Goal: Task Accomplishment & Management: Complete application form

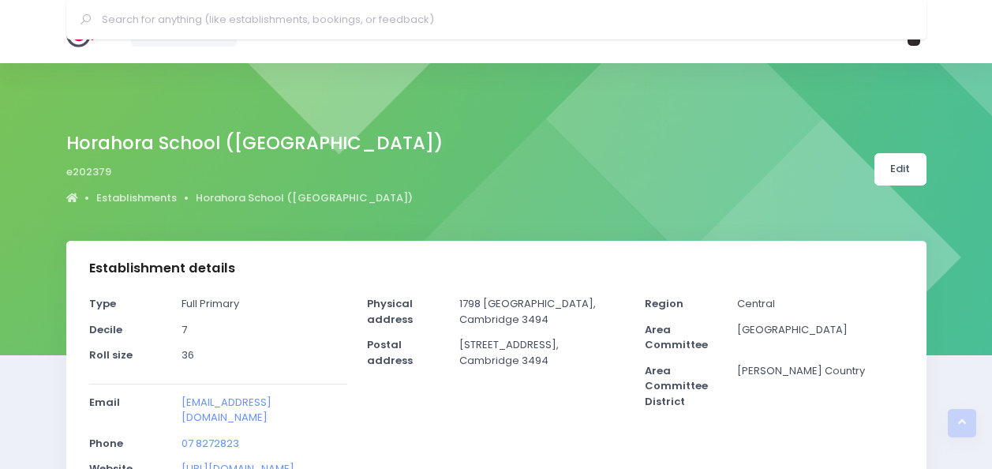
select select "5"
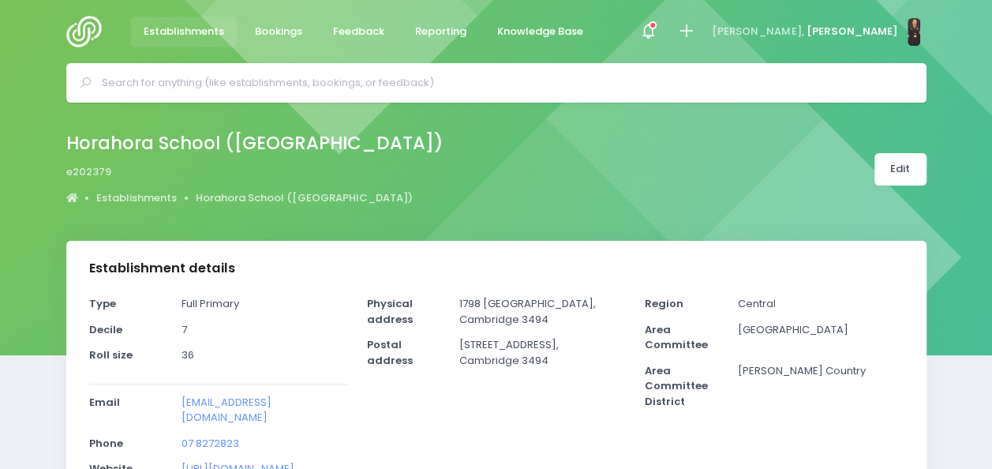
click at [470, 84] on input "text" at bounding box center [503, 83] width 802 height 24
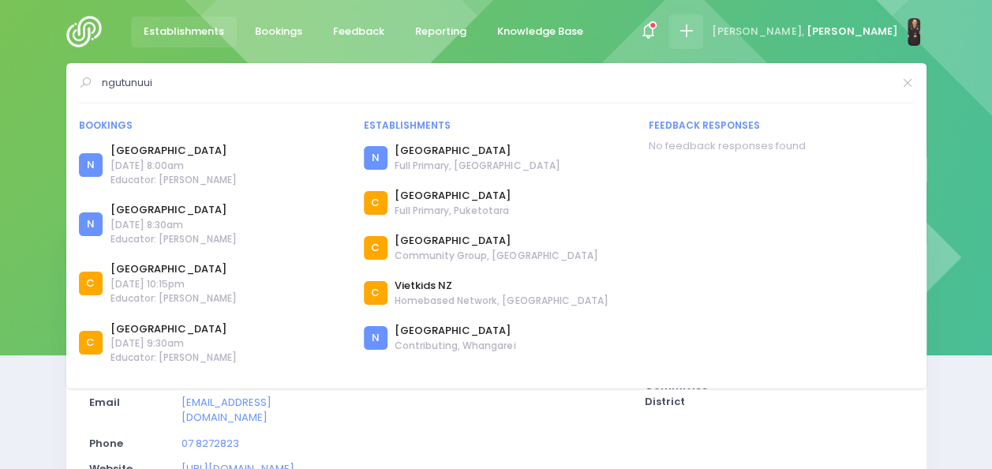
type input "ngutunuui"
click at [695, 32] on icon at bounding box center [686, 31] width 18 height 18
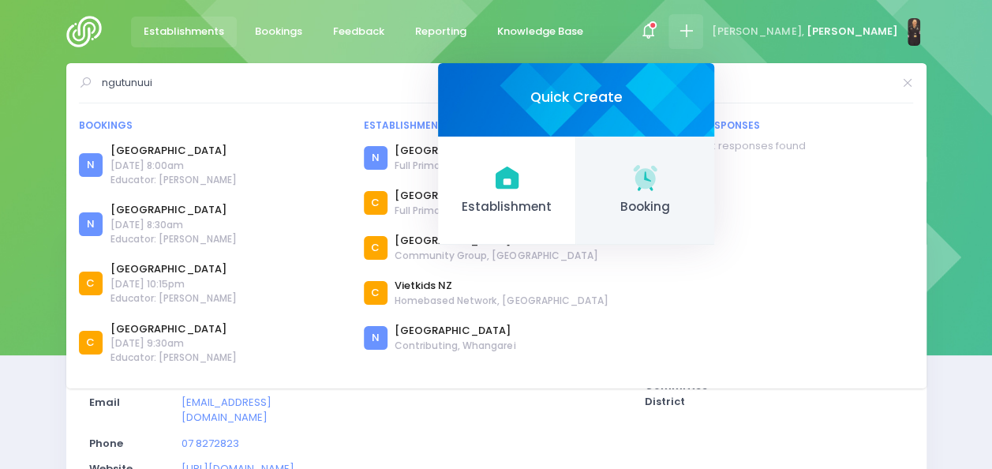
click at [701, 202] on span "Booking" at bounding box center [645, 207] width 113 height 18
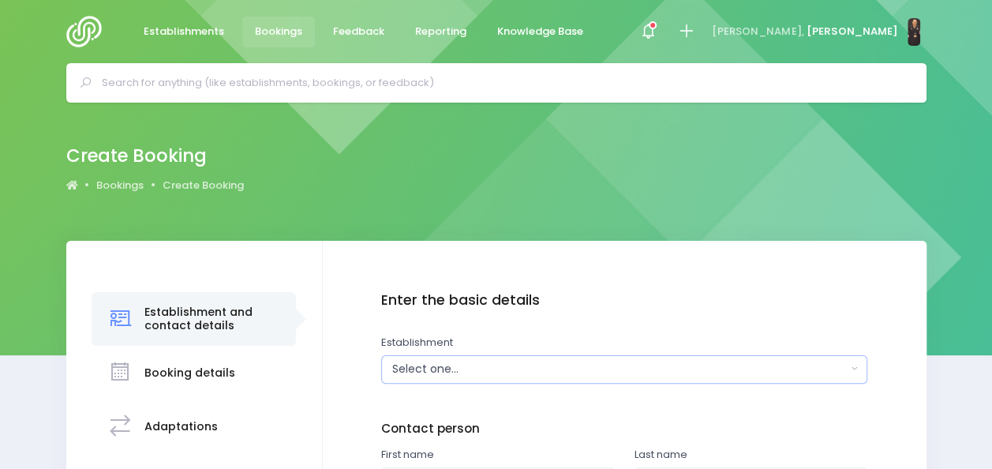
click at [435, 369] on div "Select one..." at bounding box center [619, 369] width 454 height 17
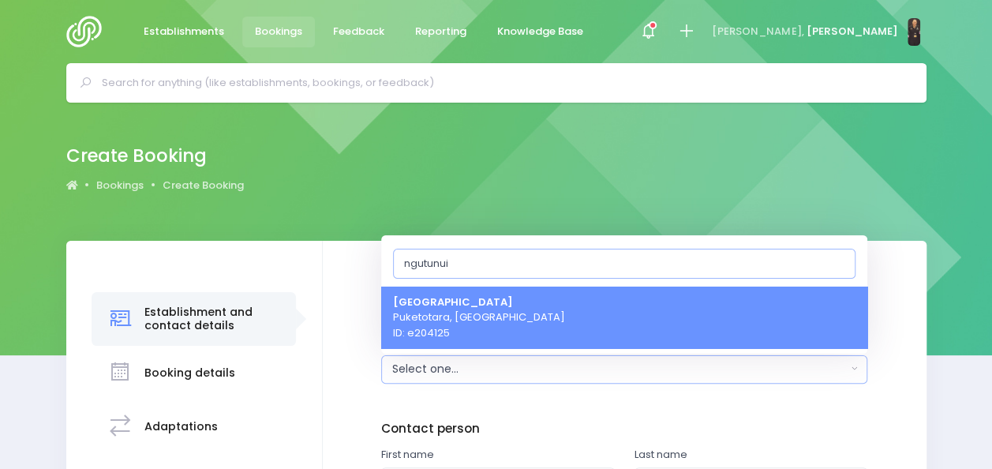
type input "ngutunui"
click at [488, 321] on span "Ngutunui School Puketotara, Central Region ID: e204125" at bounding box center [479, 316] width 172 height 47
select select "204125"
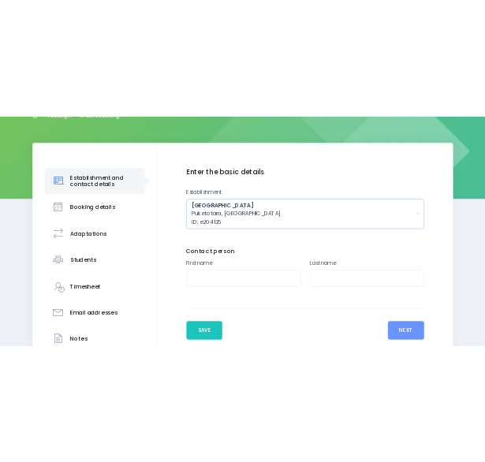
scroll to position [221, 0]
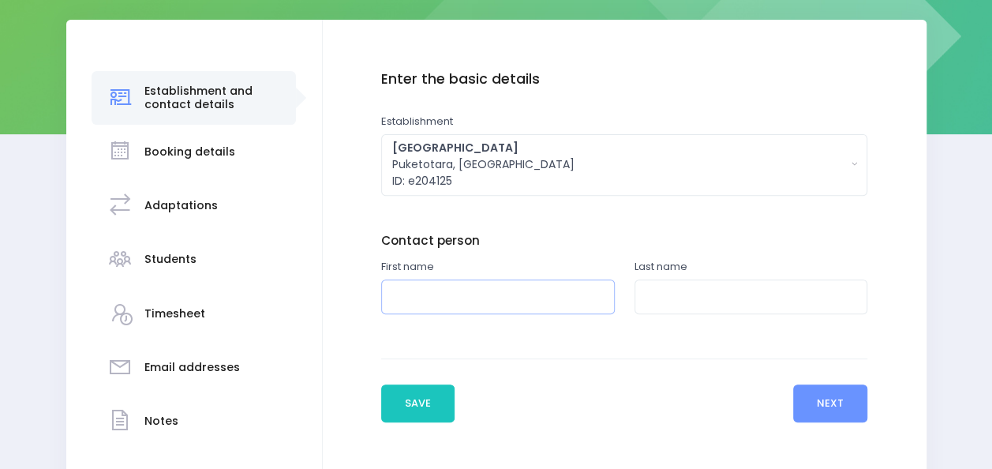
click at [490, 306] on input "text" at bounding box center [498, 297] width 234 height 36
type input "Sharyn"
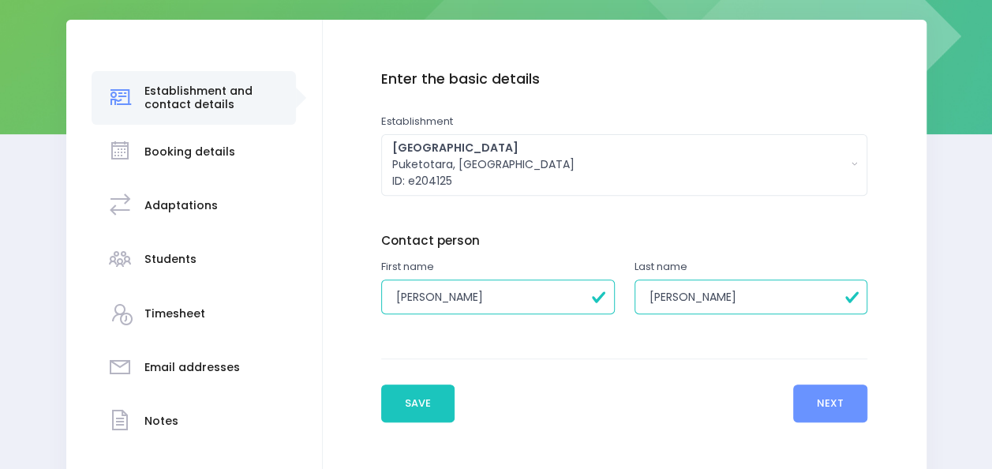
type input "Gibbens"
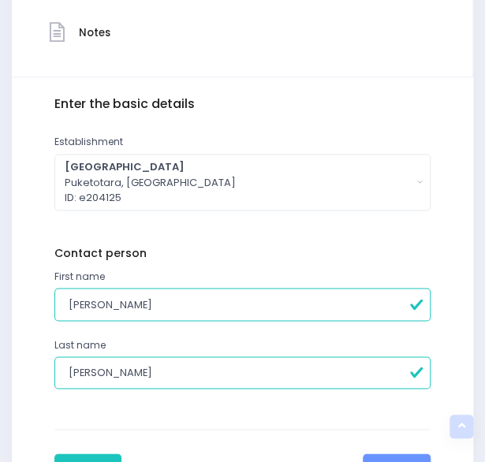
scroll to position [589, 0]
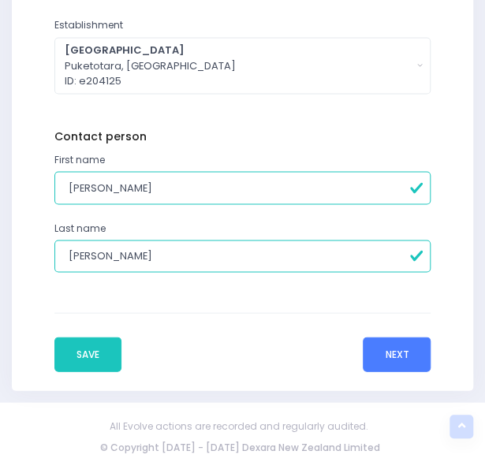
click at [389, 354] on button "Next" at bounding box center [397, 354] width 68 height 35
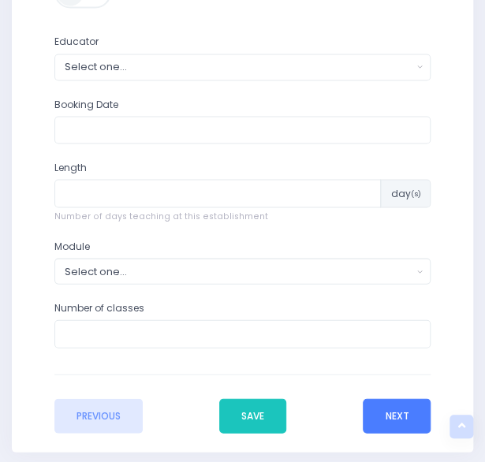
scroll to position [611, 0]
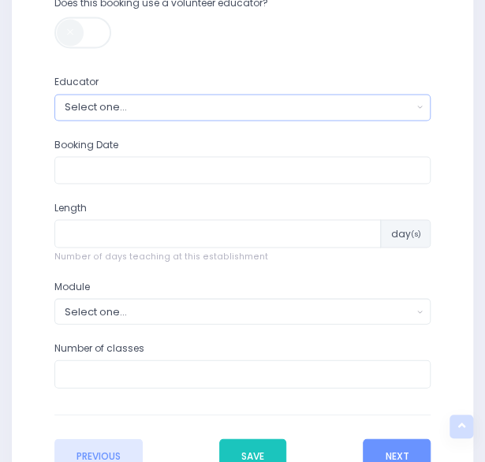
click at [328, 106] on div "Select one..." at bounding box center [239, 106] width 348 height 15
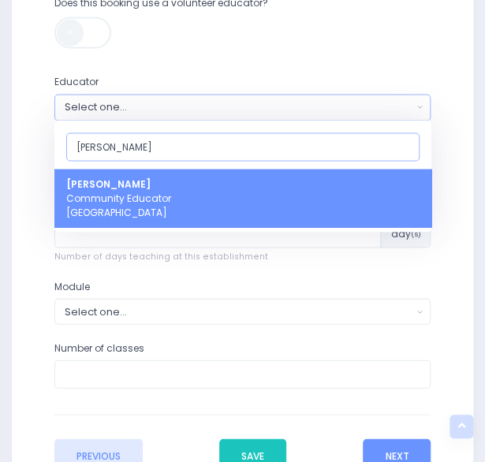
type input "nickie"
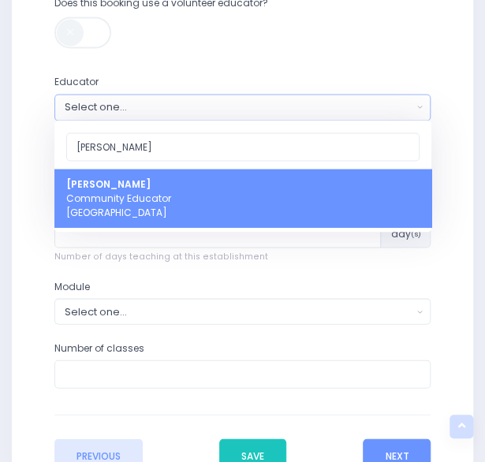
click at [195, 187] on link "Nickie-Leigh Heta Community Educator Central Region" at bounding box center [242, 198] width 377 height 58
select select "395566"
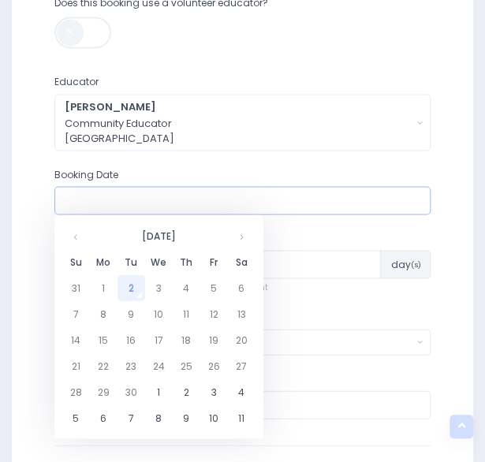
click at [155, 198] on input "text" at bounding box center [242, 200] width 377 height 28
click at [250, 237] on th at bounding box center [242, 235] width 28 height 26
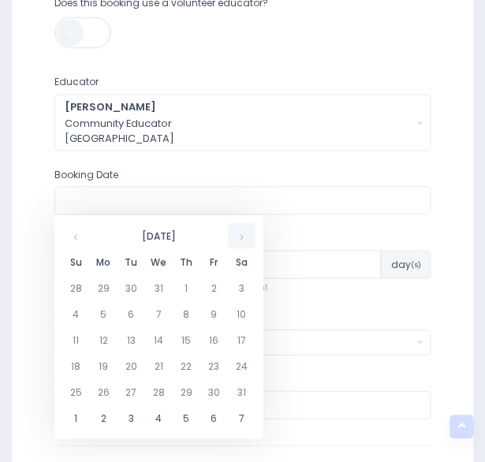
click at [250, 237] on th at bounding box center [242, 235] width 28 height 26
click at [73, 234] on th at bounding box center [76, 235] width 28 height 26
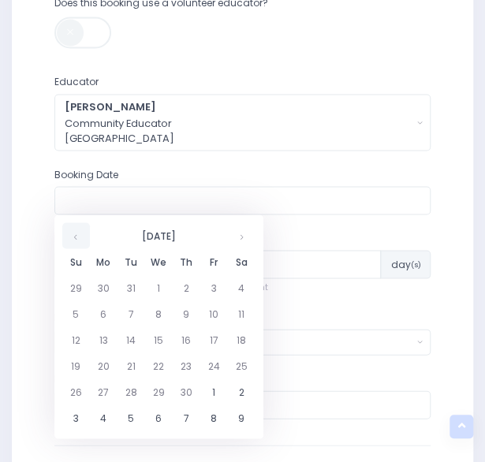
click at [73, 234] on th at bounding box center [76, 235] width 28 height 26
click at [128, 340] on td "10" at bounding box center [132, 340] width 28 height 26
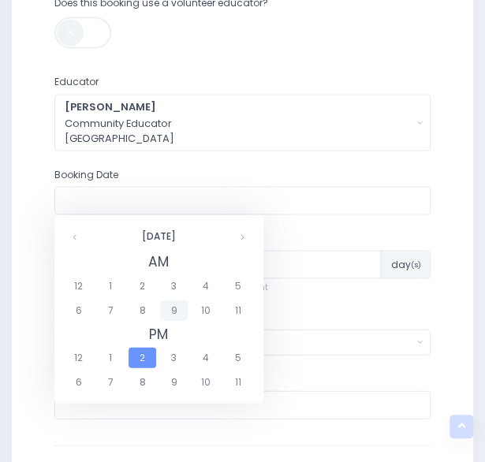
click at [163, 308] on span "9" at bounding box center [174, 310] width 28 height 21
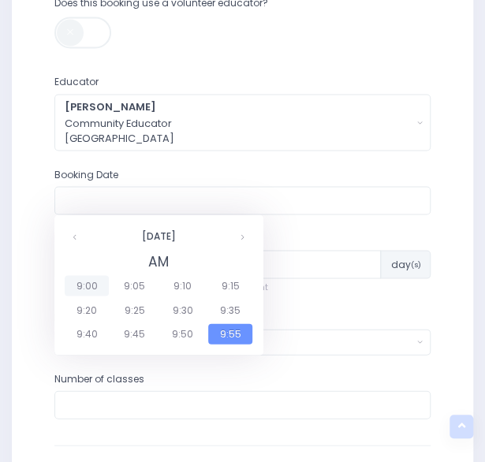
click at [93, 282] on span "9:00" at bounding box center [87, 285] width 44 height 21
type input "10/02/2026 09:00 AM"
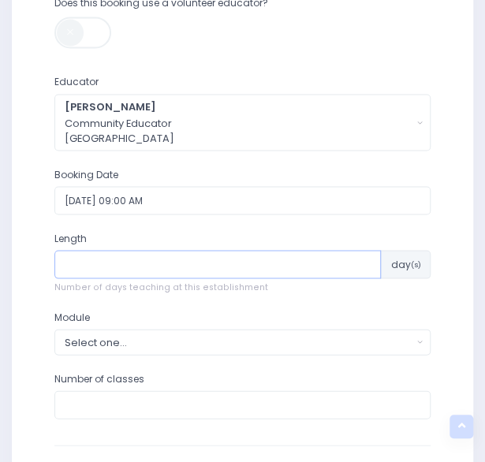
click at [126, 267] on input "number" at bounding box center [217, 264] width 327 height 28
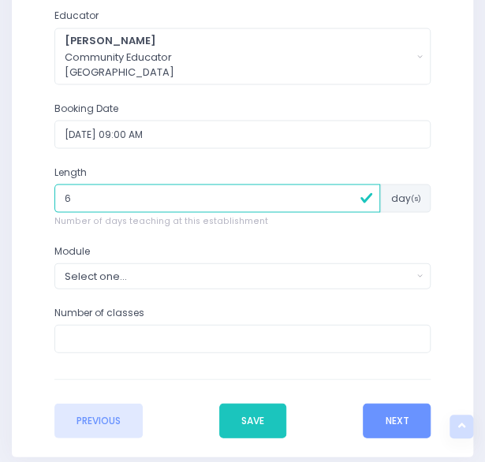
scroll to position [678, 0]
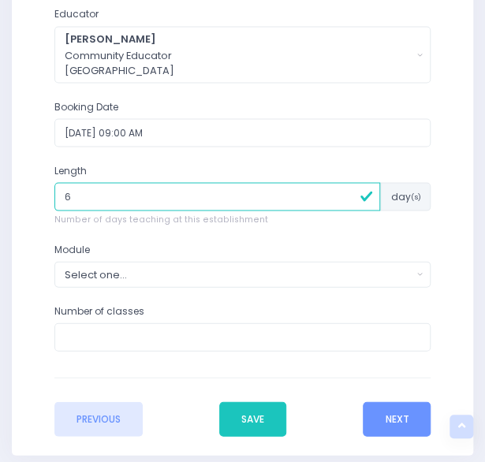
type input "6"
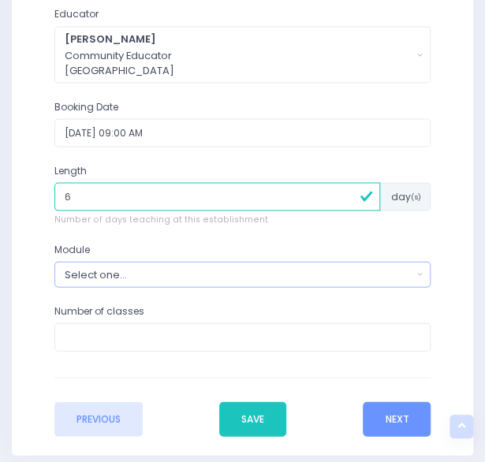
click at [128, 271] on div "Select one..." at bounding box center [239, 274] width 348 height 15
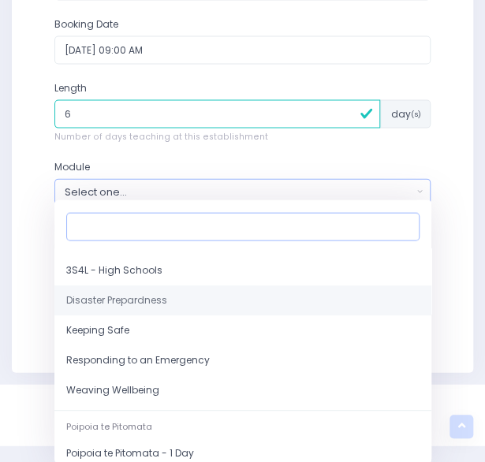
scroll to position [189, 0]
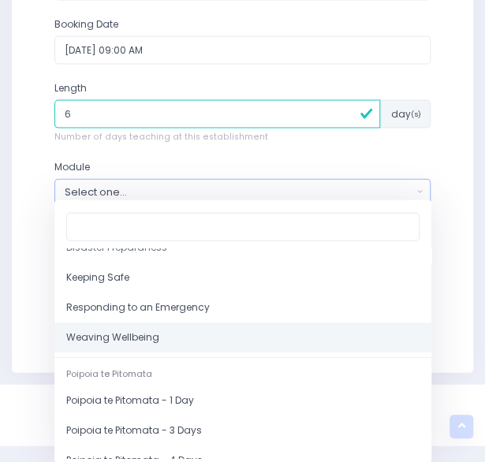
click at [139, 340] on span "Weaving Wellbeing" at bounding box center [112, 338] width 93 height 14
select select "Weaving Wellbeing"
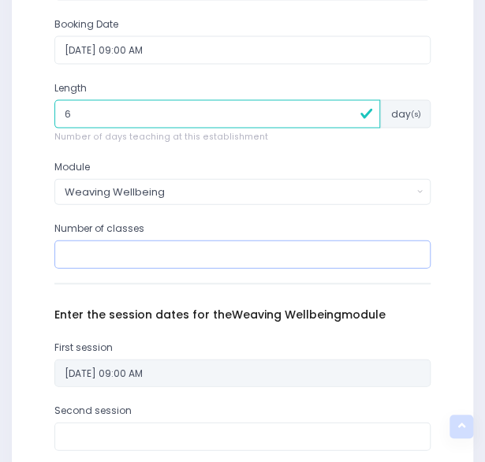
click at [140, 255] on input "number" at bounding box center [242, 255] width 377 height 28
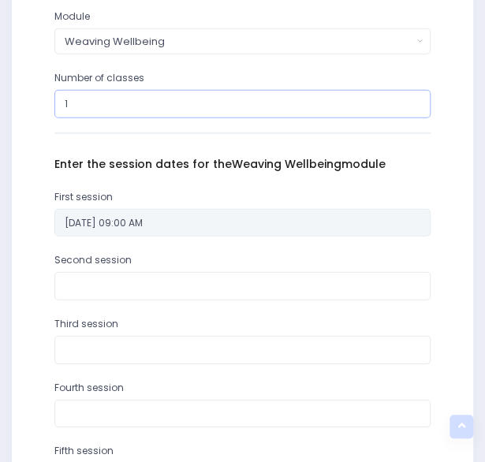
scroll to position [915, 0]
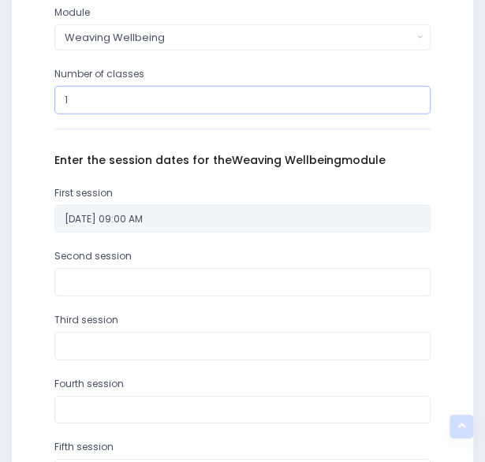
type input "1"
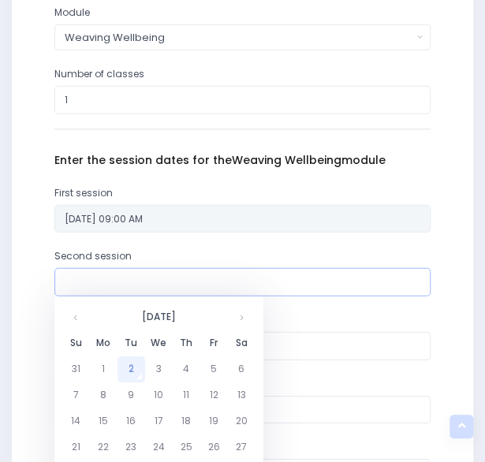
click at [131, 282] on input "text" at bounding box center [242, 282] width 377 height 28
type input "1"
click at [237, 312] on th at bounding box center [242, 318] width 28 height 26
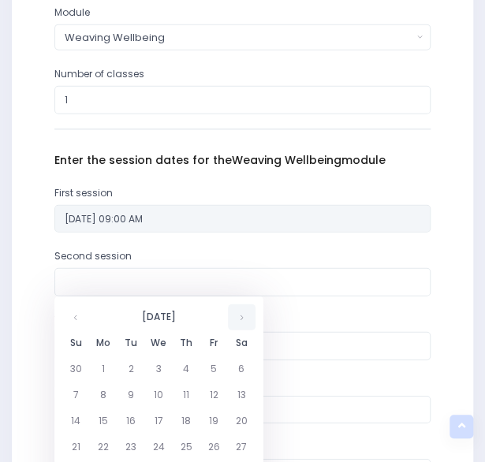
click at [237, 312] on th at bounding box center [242, 318] width 28 height 26
click at [79, 320] on th at bounding box center [76, 318] width 28 height 26
click at [129, 447] on td "17" at bounding box center [132, 448] width 28 height 26
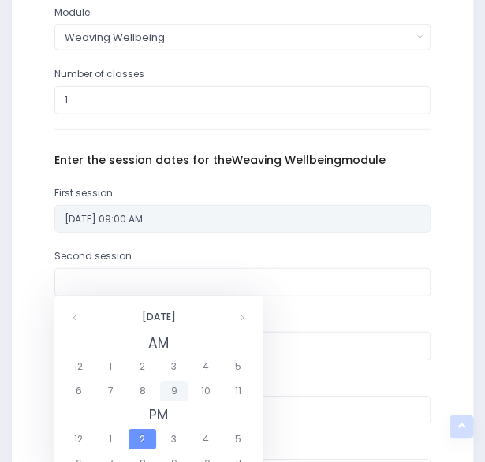
click at [174, 397] on span "9" at bounding box center [174, 391] width 28 height 21
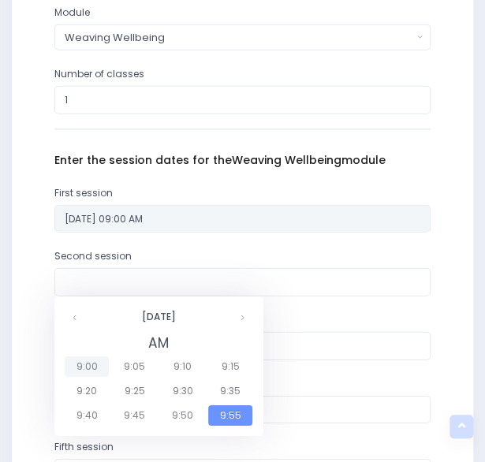
click at [93, 364] on span "9:00" at bounding box center [87, 367] width 44 height 21
type input "17/02/2026 09:00 AM"
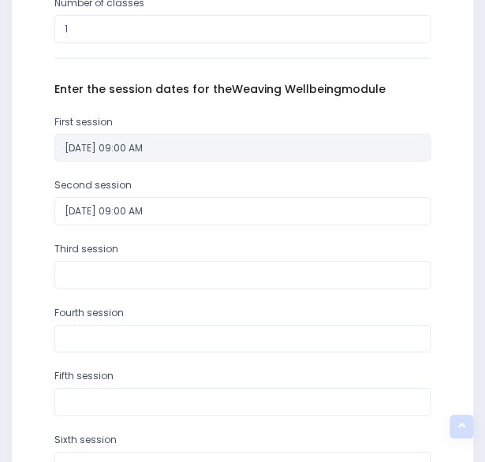
scroll to position [987, 0]
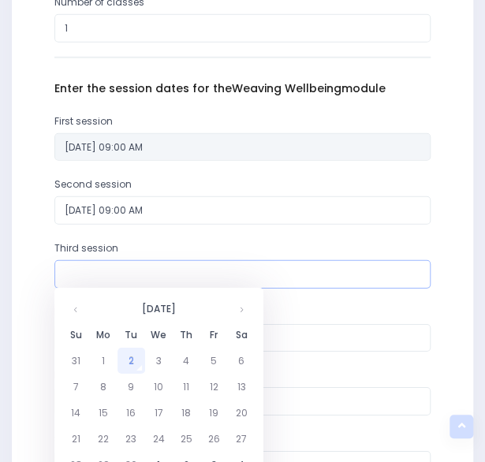
click at [134, 267] on input "text" at bounding box center [242, 274] width 377 height 28
click at [245, 307] on th at bounding box center [242, 309] width 28 height 26
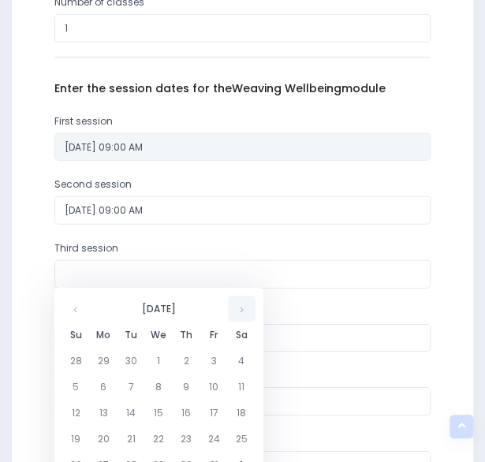
click at [245, 307] on th at bounding box center [242, 309] width 28 height 26
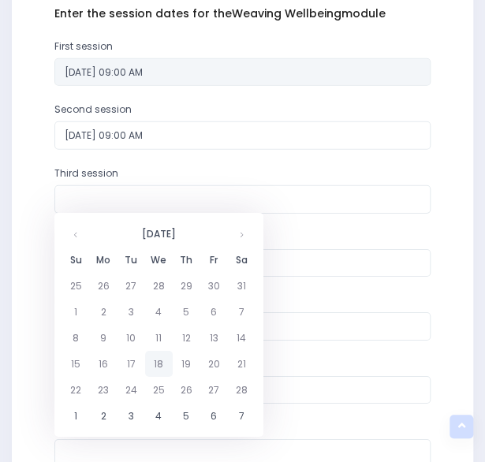
scroll to position [1063, 0]
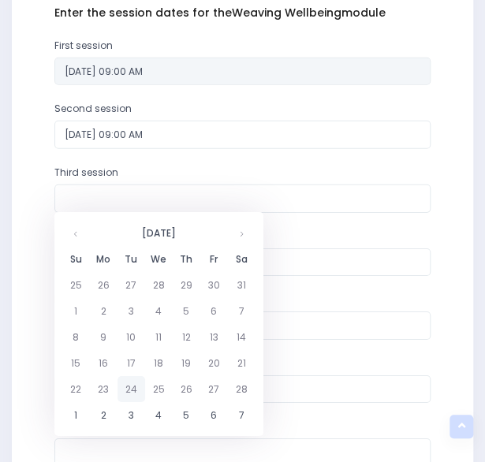
click at [130, 387] on td "24" at bounding box center [132, 389] width 28 height 26
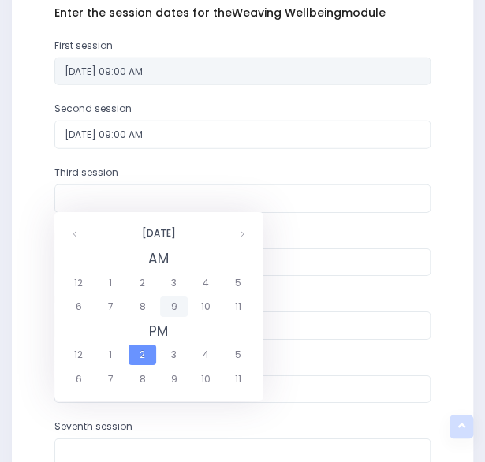
click at [178, 309] on span "9" at bounding box center [174, 307] width 28 height 21
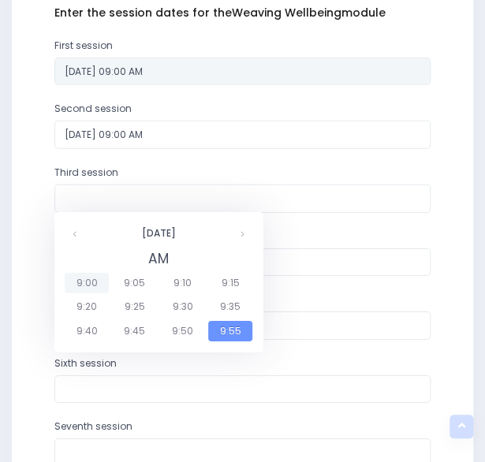
click at [90, 279] on span "9:00" at bounding box center [87, 283] width 44 height 21
type input "24/02/2026 09:00 AM"
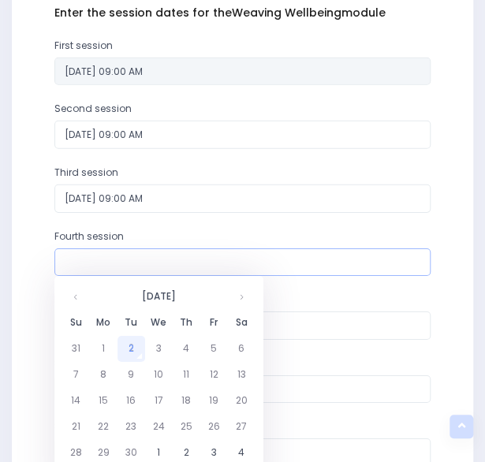
click at [114, 260] on input "text" at bounding box center [242, 263] width 377 height 28
click at [243, 301] on th at bounding box center [242, 297] width 28 height 26
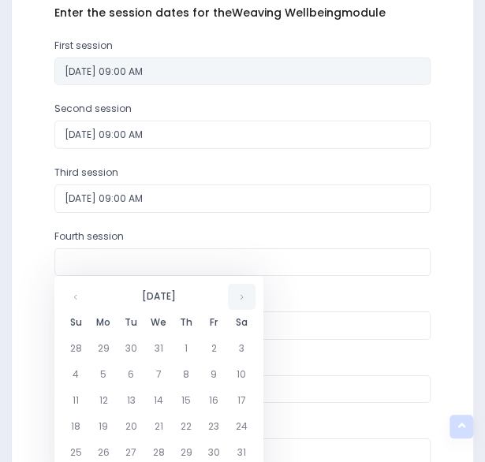
click at [243, 301] on th at bounding box center [242, 297] width 28 height 26
click at [186, 397] on td "12" at bounding box center [187, 401] width 28 height 26
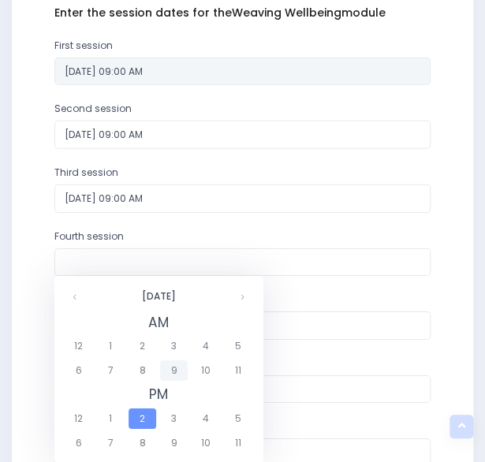
click at [168, 371] on span "9" at bounding box center [174, 371] width 28 height 21
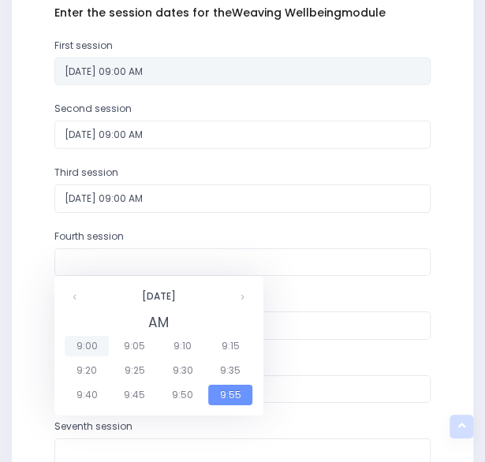
click at [92, 347] on span "9:00" at bounding box center [87, 346] width 44 height 21
type input "12/03/2026 09:00 AM"
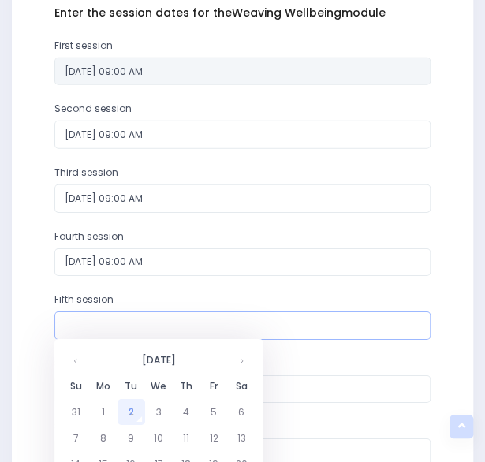
click at [120, 327] on input "text" at bounding box center [242, 326] width 377 height 28
click at [241, 358] on th at bounding box center [242, 360] width 28 height 26
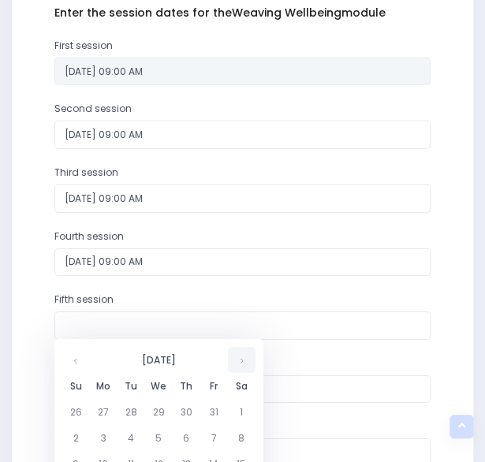
click at [241, 358] on th at bounding box center [242, 360] width 28 height 26
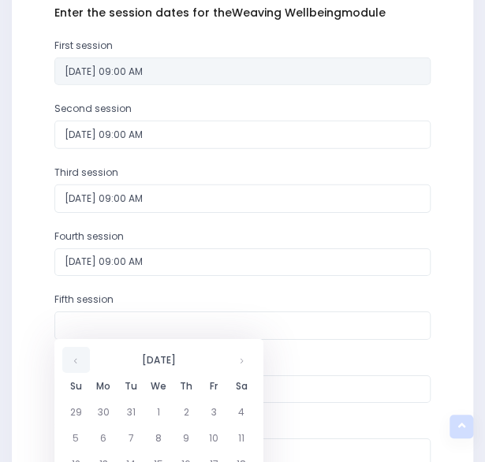
click at [87, 364] on th at bounding box center [76, 360] width 28 height 26
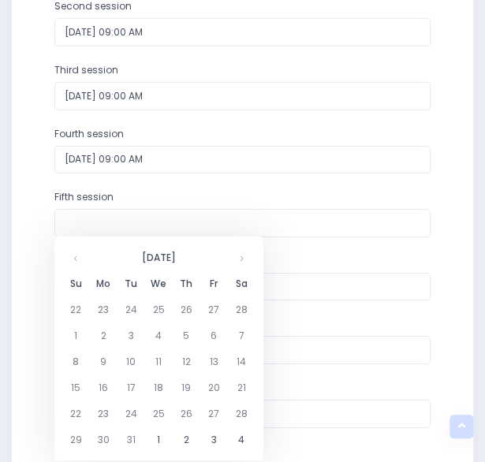
scroll to position [1167, 0]
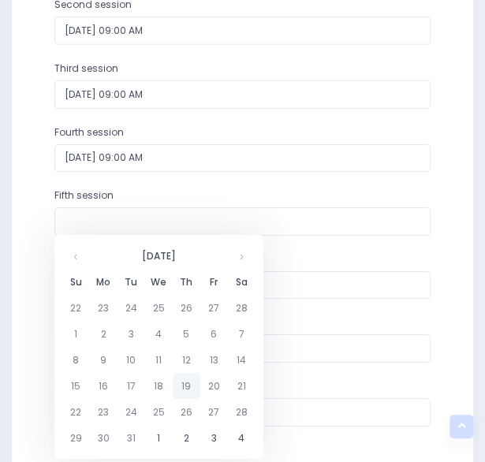
click at [188, 395] on td "19" at bounding box center [187, 386] width 28 height 26
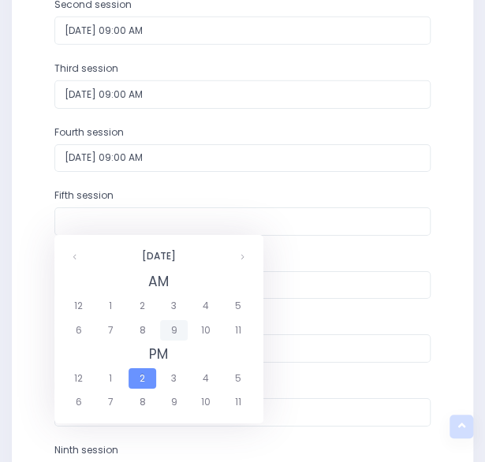
click at [181, 327] on span "9" at bounding box center [174, 330] width 28 height 21
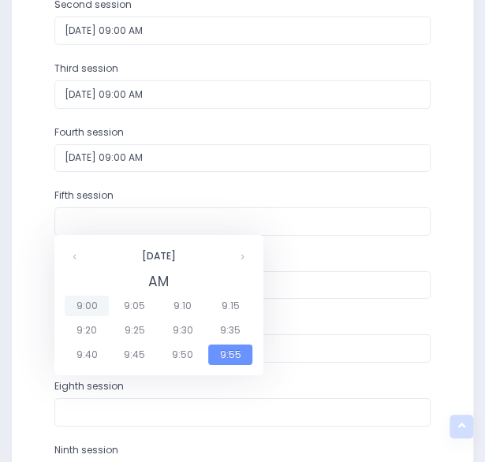
click at [84, 309] on span "9:00" at bounding box center [87, 306] width 44 height 21
type input "19/03/2026 09:00 AM"
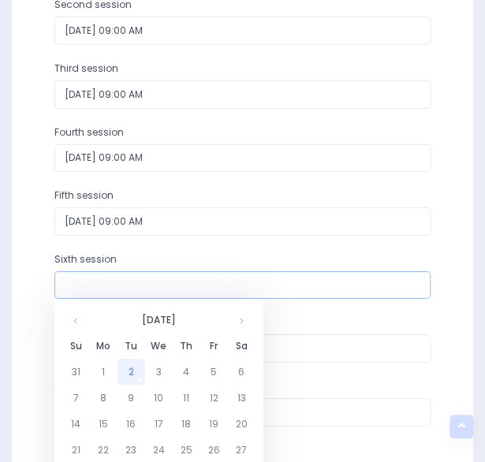
click at [133, 288] on input "text" at bounding box center [242, 285] width 377 height 28
click at [240, 319] on th at bounding box center [242, 320] width 28 height 26
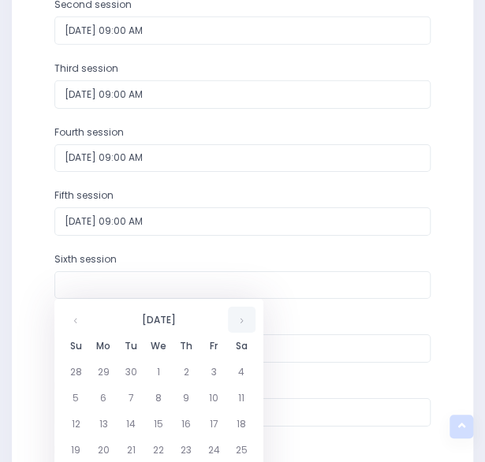
click at [240, 319] on th at bounding box center [242, 320] width 28 height 26
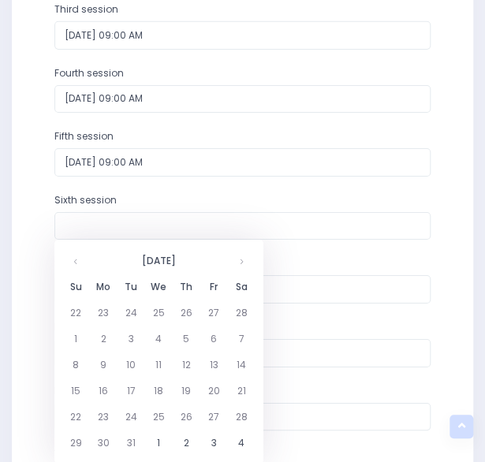
scroll to position [1229, 0]
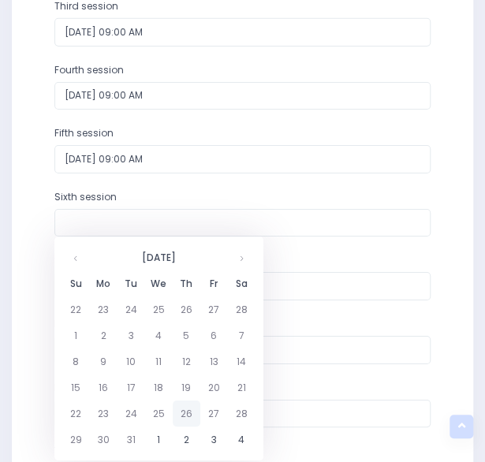
click at [185, 413] on td "26" at bounding box center [187, 414] width 28 height 26
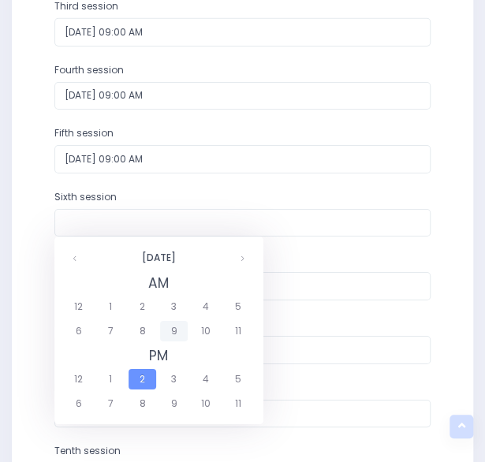
click at [177, 331] on span "9" at bounding box center [174, 331] width 28 height 21
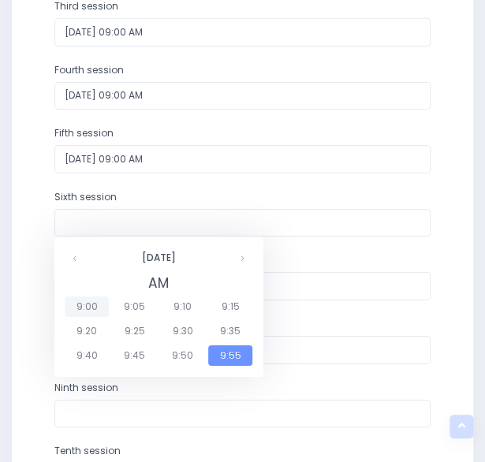
click at [95, 305] on span "9:00" at bounding box center [87, 307] width 44 height 21
type input "26/03/2026 09:00 AM"
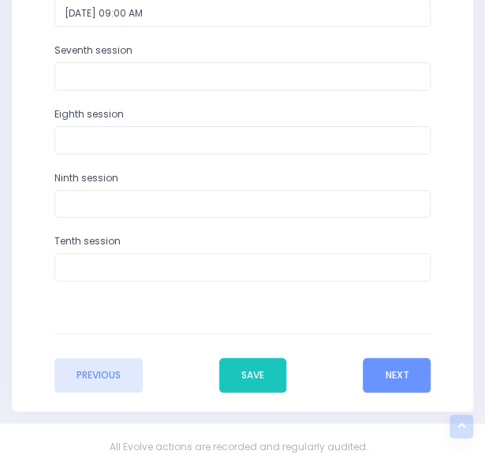
scroll to position [1459, 0]
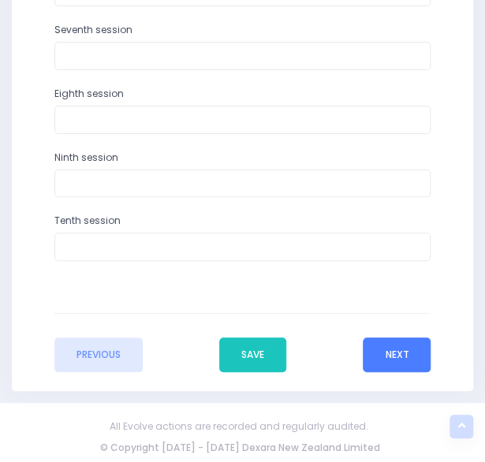
click at [383, 350] on button "Next" at bounding box center [397, 355] width 68 height 35
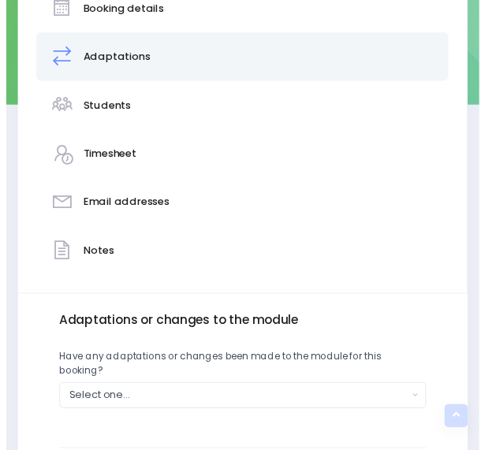
scroll to position [259, 0]
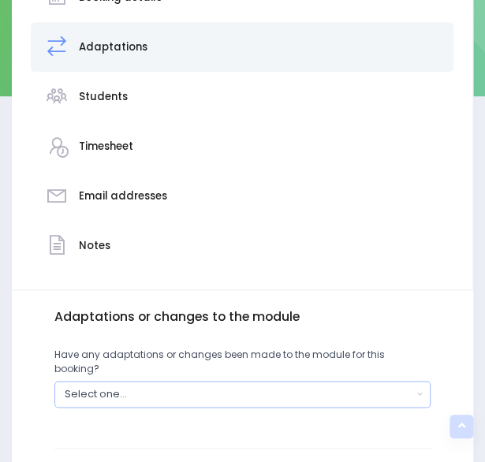
click at [339, 387] on div "Select one..." at bounding box center [239, 394] width 348 height 15
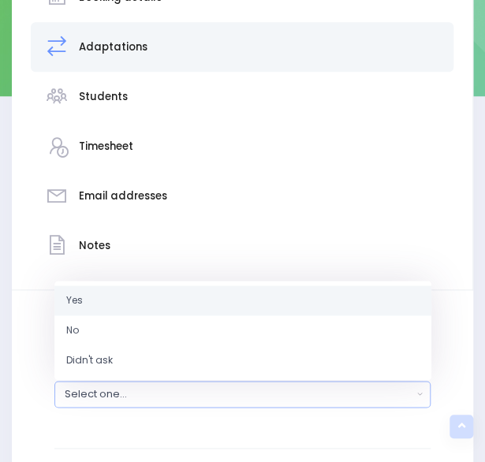
click at [303, 288] on link "Yes" at bounding box center [242, 301] width 377 height 30
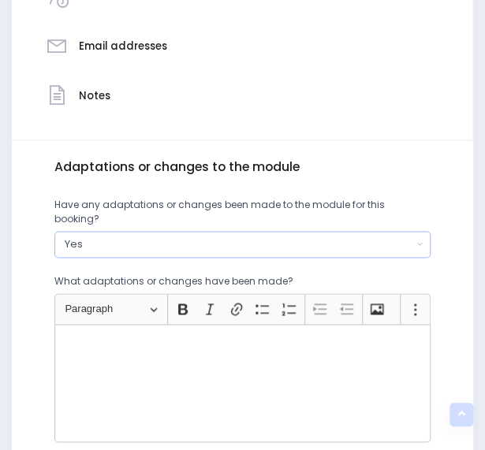
scroll to position [409, 0]
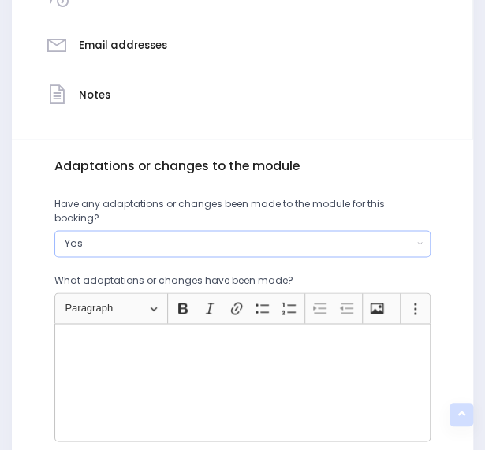
click at [399, 236] on div "Yes" at bounding box center [239, 243] width 348 height 15
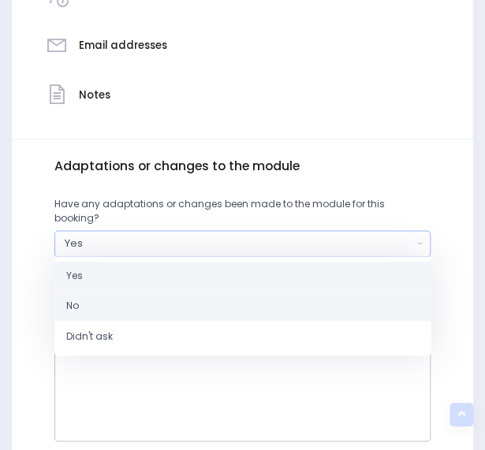
click at [237, 300] on link "No" at bounding box center [242, 306] width 377 height 30
select select "No"
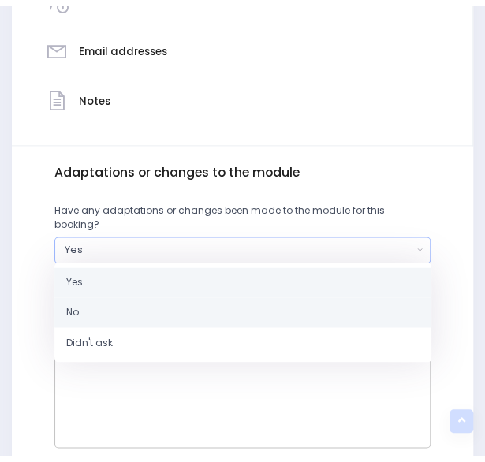
scroll to position [380, 0]
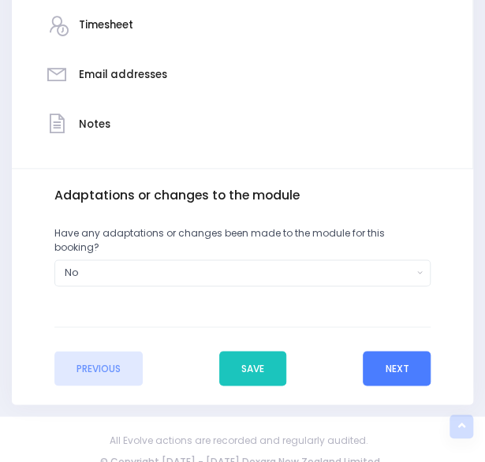
click at [377, 351] on button "Next" at bounding box center [397, 368] width 68 height 35
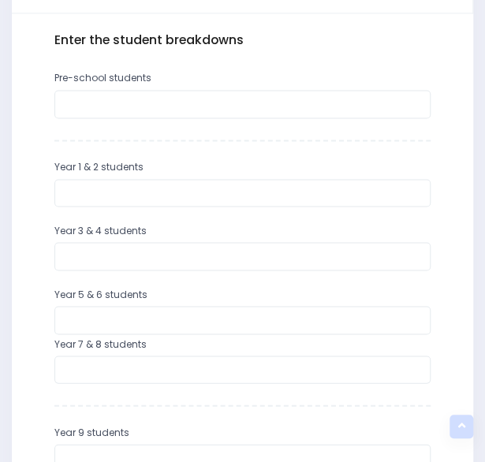
scroll to position [537, 0]
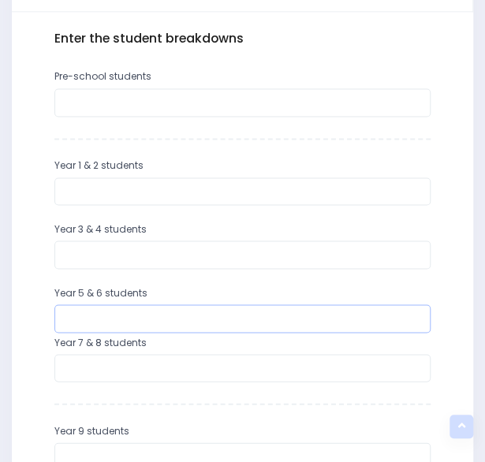
click at [133, 316] on input "number" at bounding box center [242, 319] width 377 height 28
type input "10"
click at [119, 367] on input "number" at bounding box center [242, 368] width 377 height 28
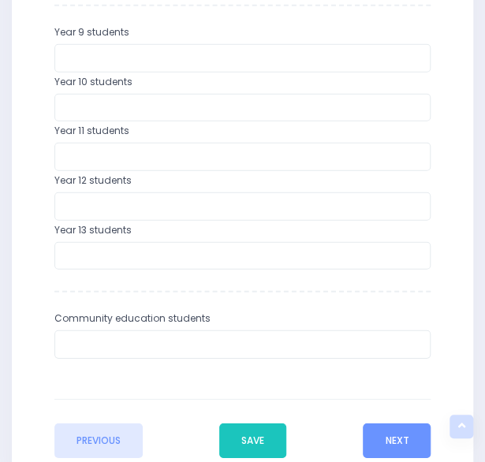
scroll to position [937, 0]
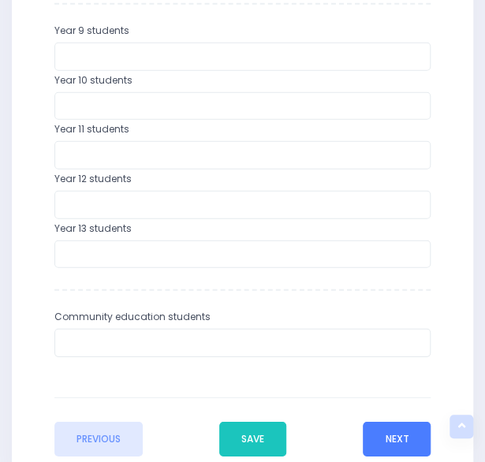
type input "13"
click at [411, 433] on button "Next" at bounding box center [397, 439] width 68 height 35
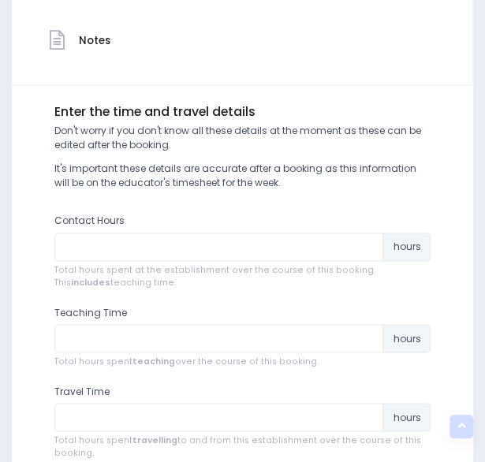
scroll to position [478, 0]
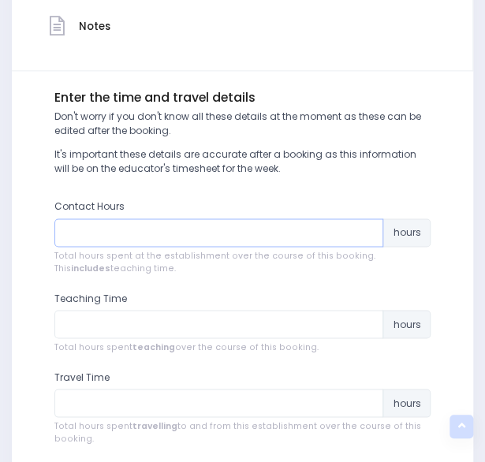
click at [254, 235] on input "number" at bounding box center [219, 233] width 330 height 28
type input "9"
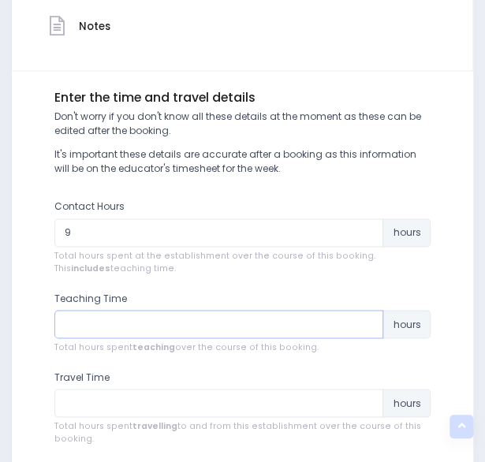
click at [194, 324] on input "number" at bounding box center [219, 324] width 330 height 28
type input "6"
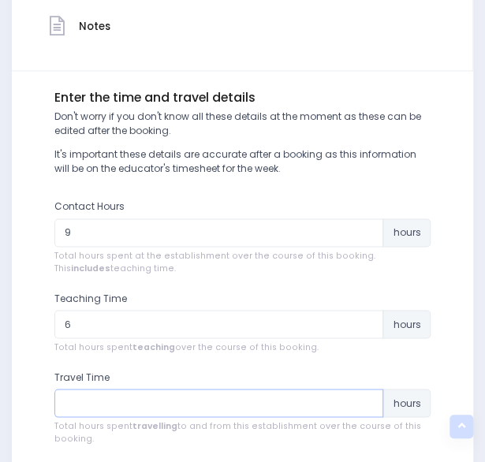
click at [140, 403] on input "number" at bounding box center [219, 403] width 330 height 28
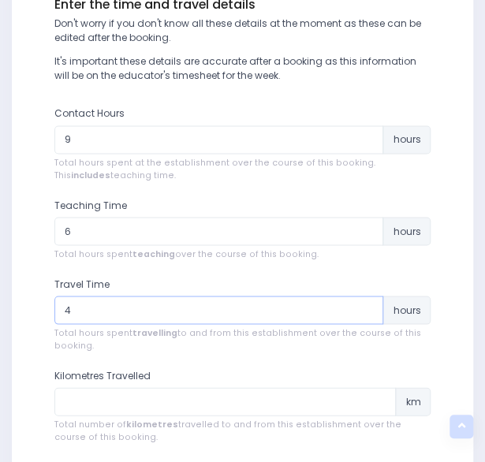
scroll to position [592, 0]
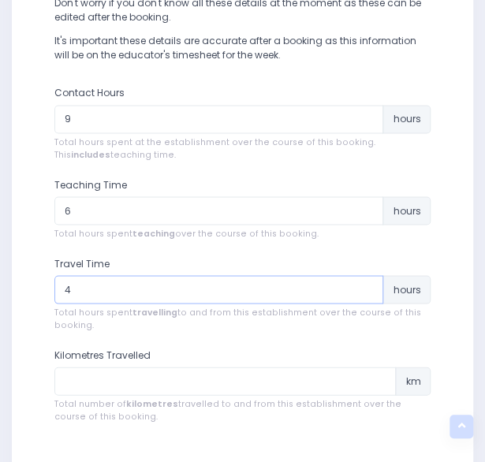
type input "4"
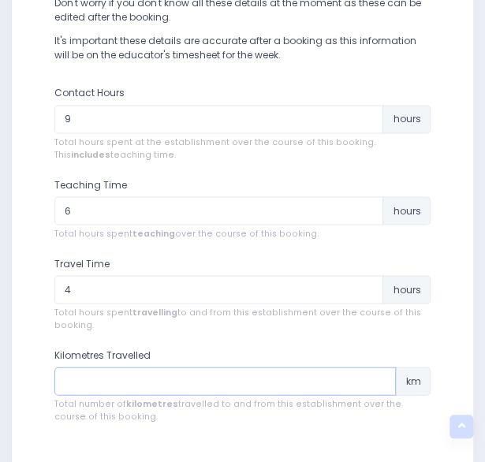
click at [151, 378] on input "number" at bounding box center [225, 381] width 342 height 28
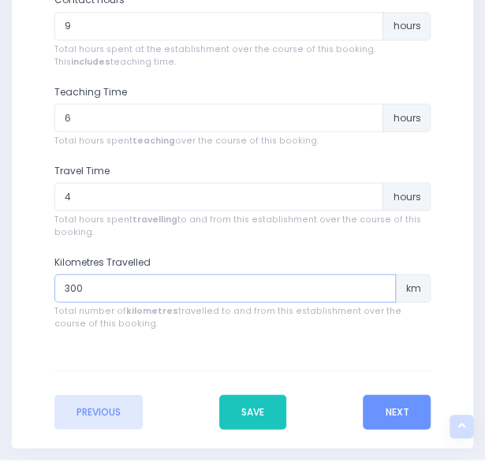
scroll to position [743, 0]
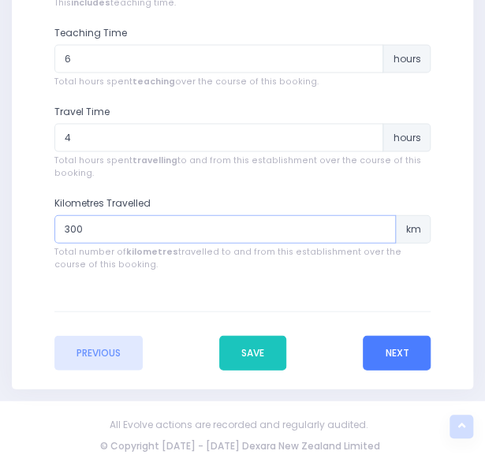
type input "300"
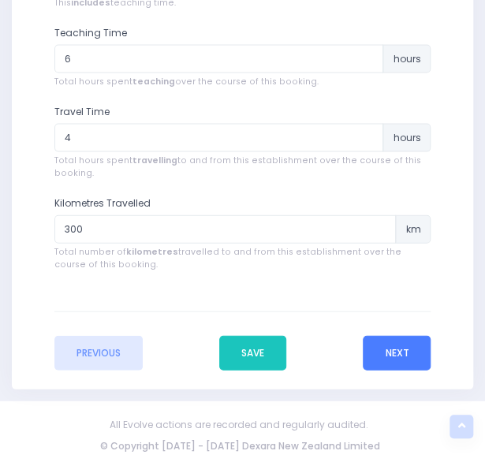
click at [402, 345] on button "Next" at bounding box center [397, 353] width 68 height 35
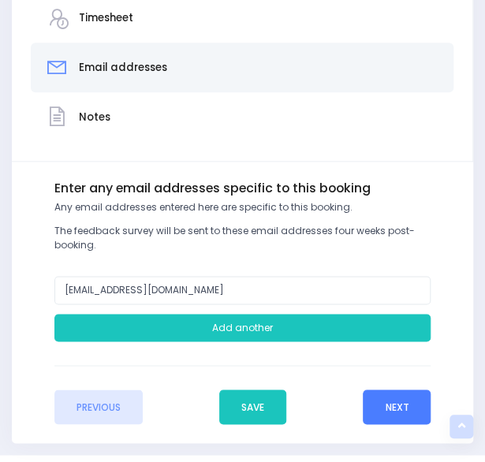
scroll to position [388, 0]
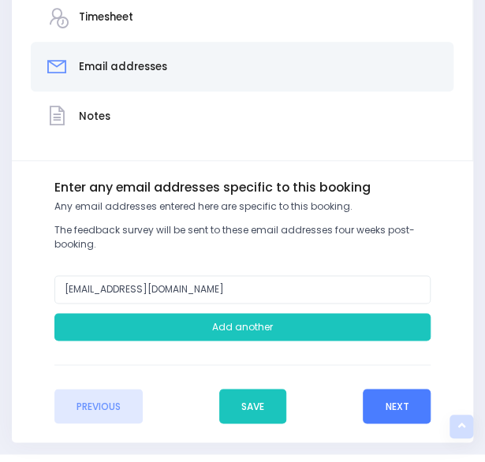
click at [388, 403] on button "Next" at bounding box center [397, 406] width 68 height 35
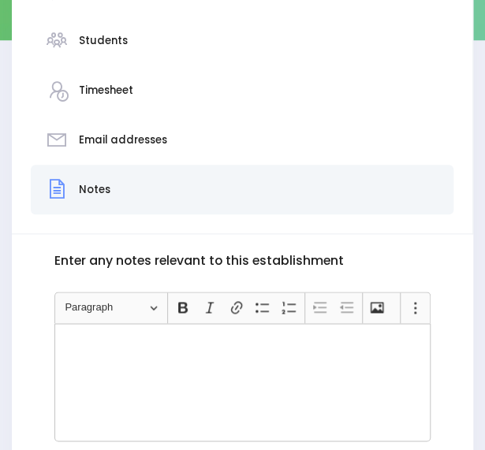
scroll to position [495, 0]
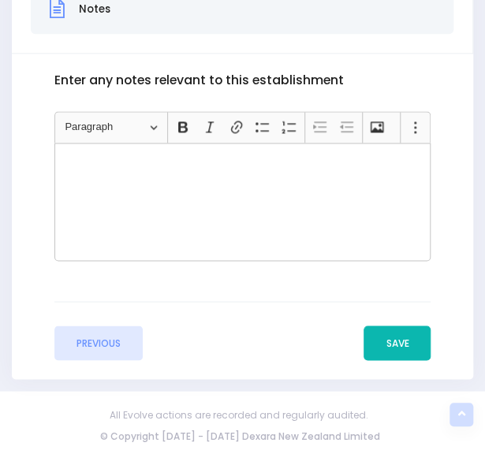
click at [399, 342] on button "Save" at bounding box center [397, 343] width 67 height 35
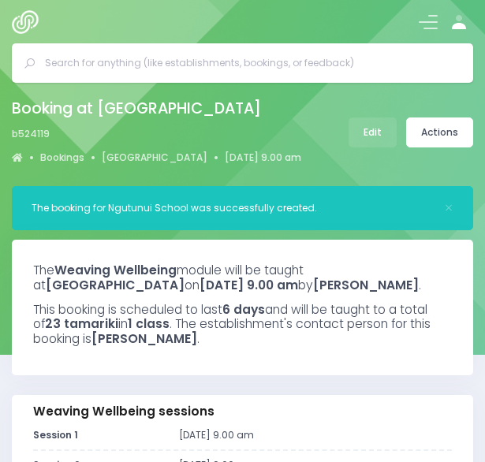
select select "5"
click at [439, 127] on link "Actions" at bounding box center [439, 133] width 67 height 30
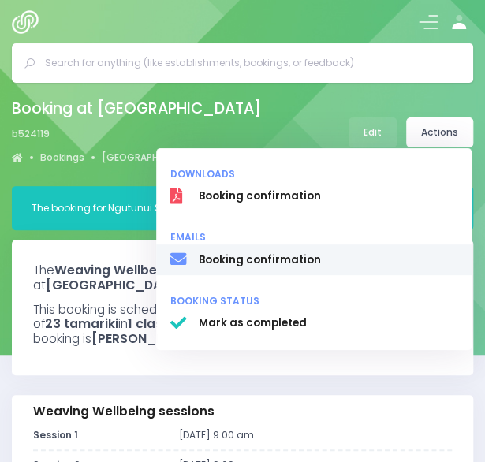
click at [251, 267] on span "Booking confirmation" at bounding box center [328, 260] width 259 height 16
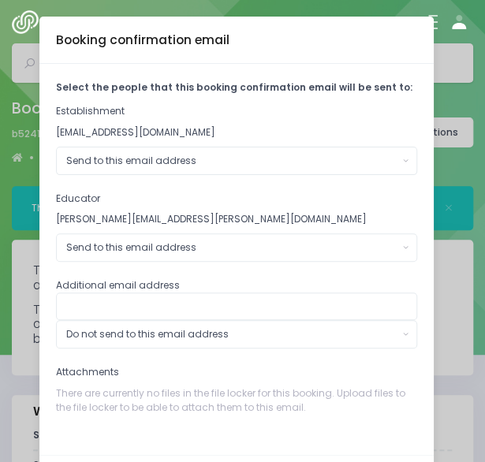
scroll to position [66, 0]
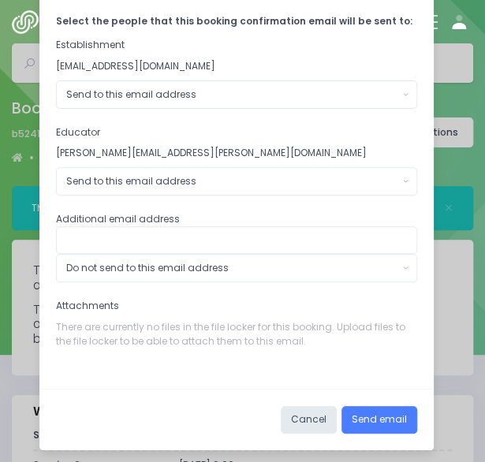
click at [346, 410] on button "Send email" at bounding box center [380, 420] width 76 height 28
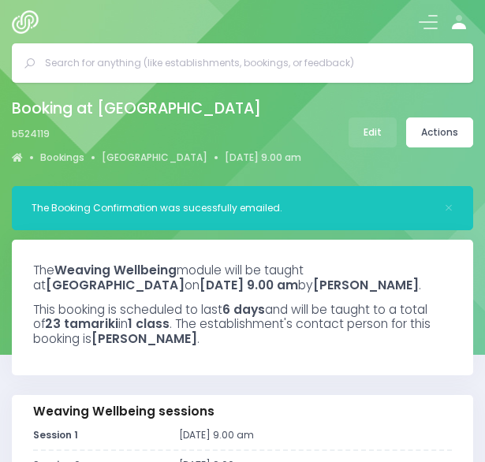
select select "5"
click at [421, 29] on button at bounding box center [428, 22] width 19 height 19
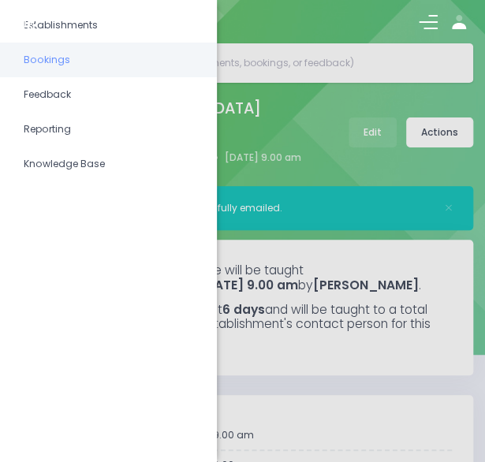
click at [98, 62] on span "Bookings" at bounding box center [109, 60] width 170 height 21
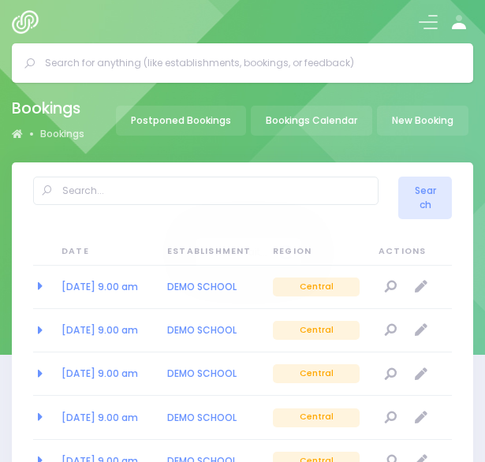
select select "20"
click at [417, 118] on link "New Booking" at bounding box center [423, 121] width 92 height 30
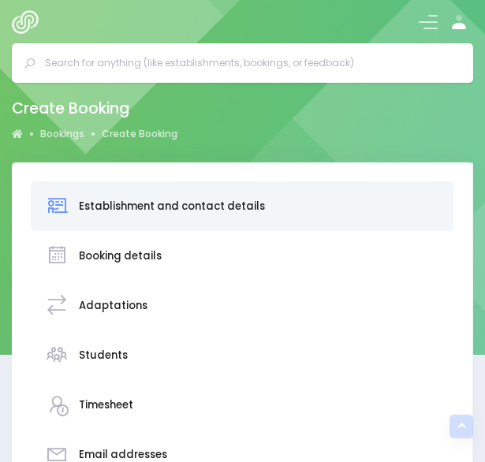
scroll to position [468, 0]
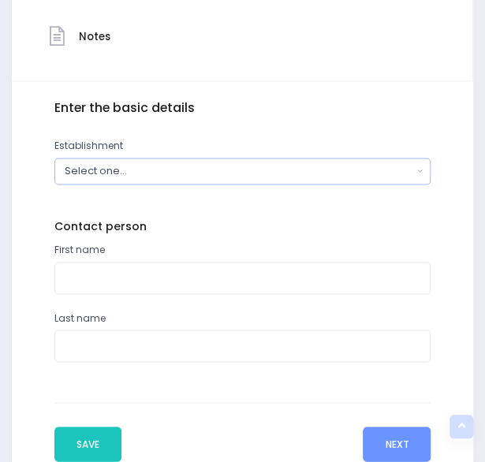
click at [237, 167] on div "Select one..." at bounding box center [239, 170] width 348 height 15
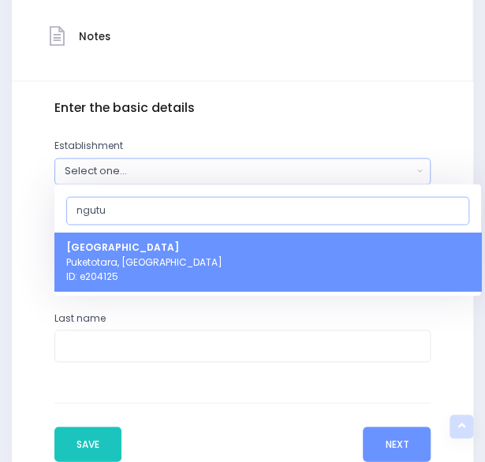
type input "ngutu"
click at [185, 245] on span "Ngutunui School Puketotara, Central Region ID: e204125" at bounding box center [144, 262] width 156 height 43
select select "204125"
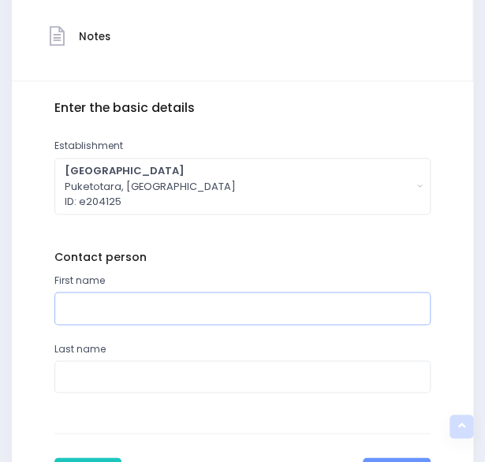
click at [162, 307] on input "text" at bounding box center [242, 308] width 377 height 32
type input "Sharyn"
type input "Gibbens"
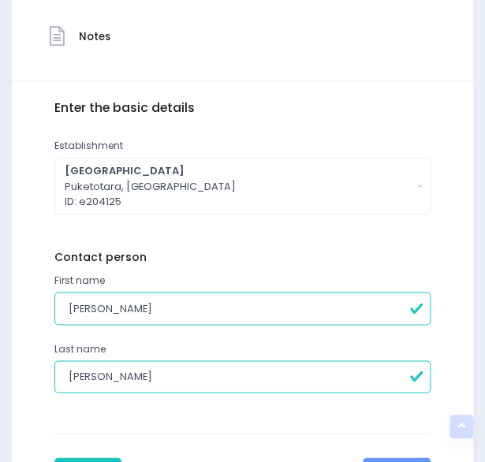
scroll to position [589, 0]
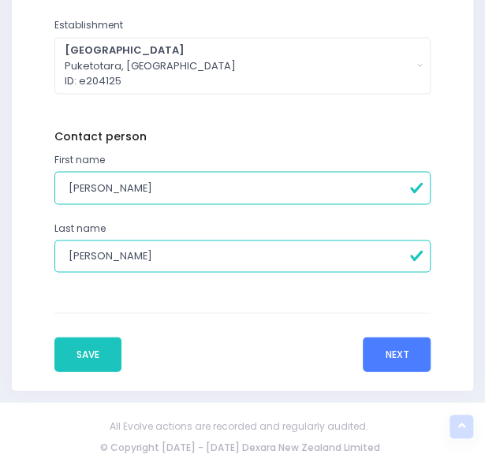
click at [394, 353] on button "Next" at bounding box center [397, 354] width 68 height 35
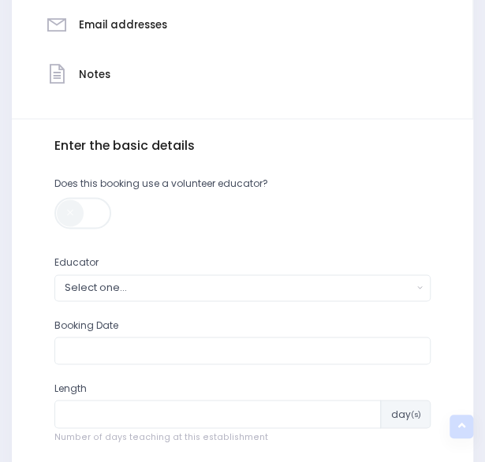
scroll to position [435, 0]
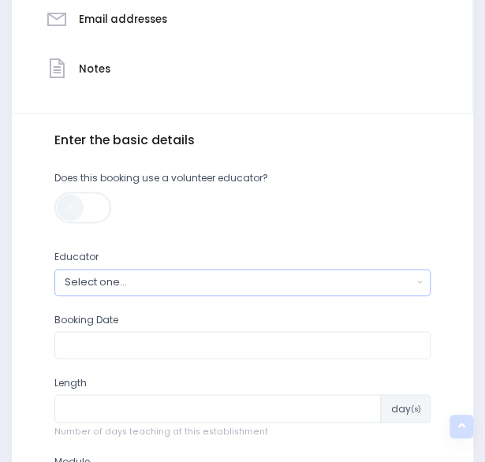
click at [307, 281] on div "Select one..." at bounding box center [239, 282] width 348 height 15
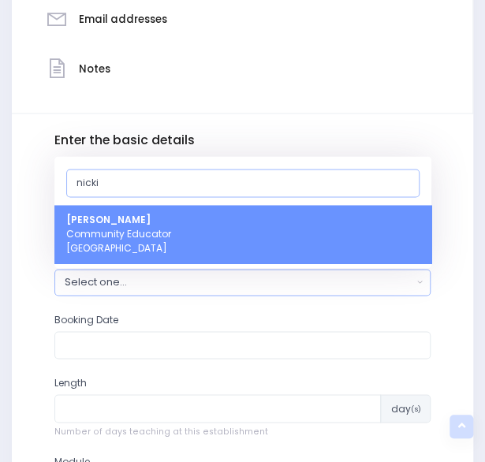
type input "nicki"
click at [294, 224] on link "Nickie-Leigh Heta Community Educator Central Region" at bounding box center [242, 234] width 377 height 58
select select "395566"
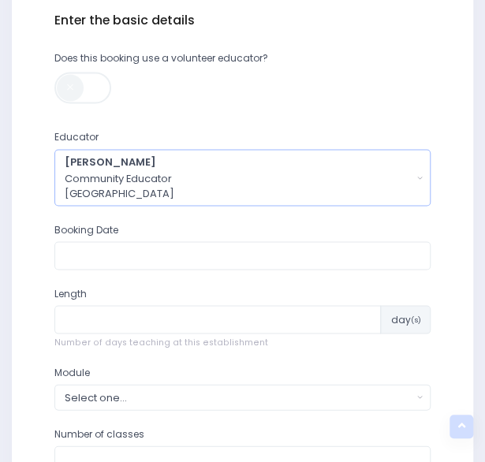
scroll to position [556, 0]
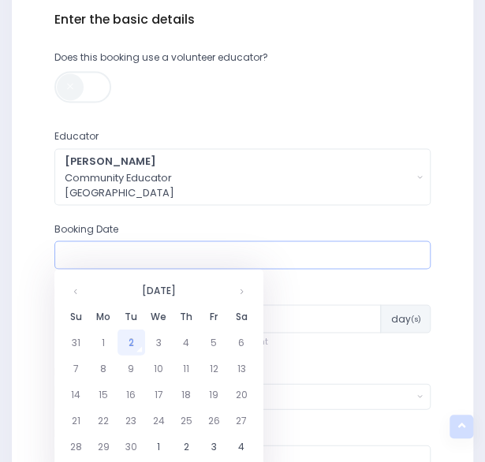
click at [172, 262] on input "text" at bounding box center [242, 255] width 377 height 28
click at [241, 287] on th at bounding box center [242, 290] width 28 height 26
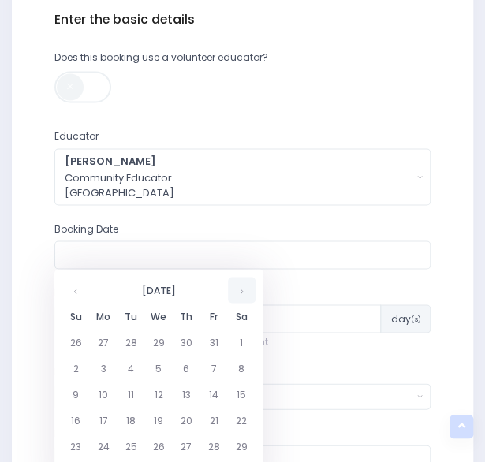
click at [241, 287] on th at bounding box center [242, 290] width 28 height 26
click at [99, 420] on td "16" at bounding box center [104, 420] width 28 height 26
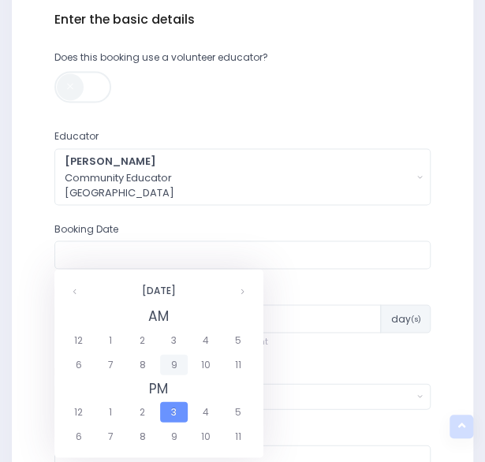
click at [172, 367] on span "9" at bounding box center [174, 364] width 28 height 21
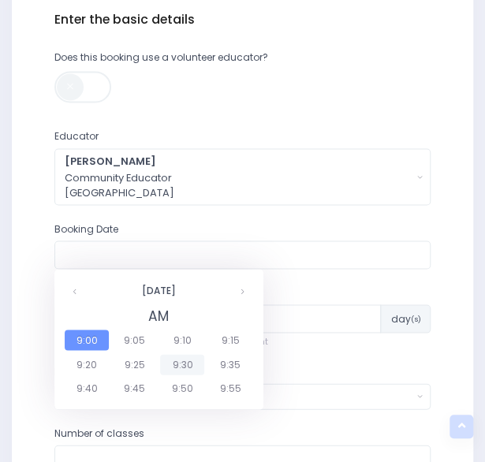
click at [189, 368] on span "9:30" at bounding box center [182, 364] width 44 height 21
type input "16/03/2026 09:30 AM"
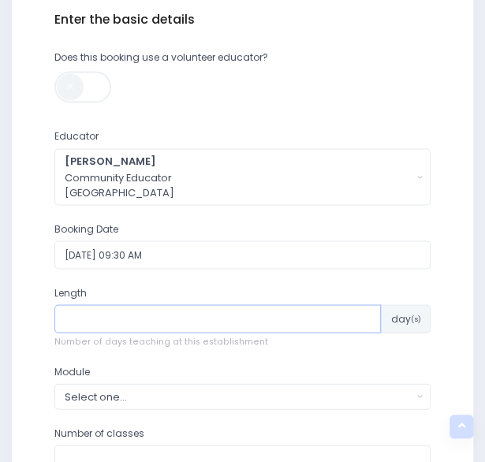
click at [176, 318] on input "number" at bounding box center [217, 319] width 327 height 28
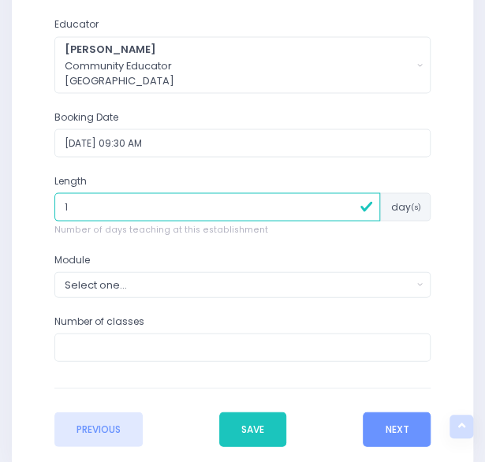
scroll to position [695, 0]
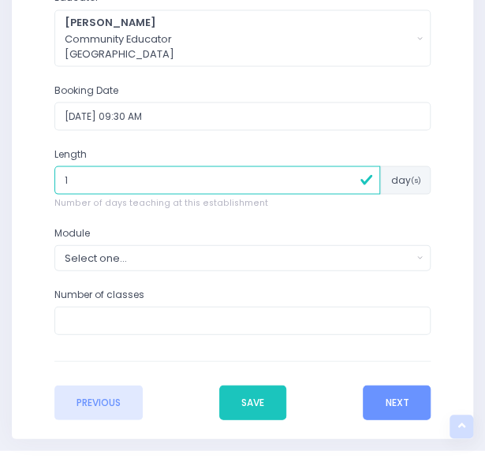
type input "1"
click at [191, 245] on button "Select one..." at bounding box center [242, 258] width 377 height 26
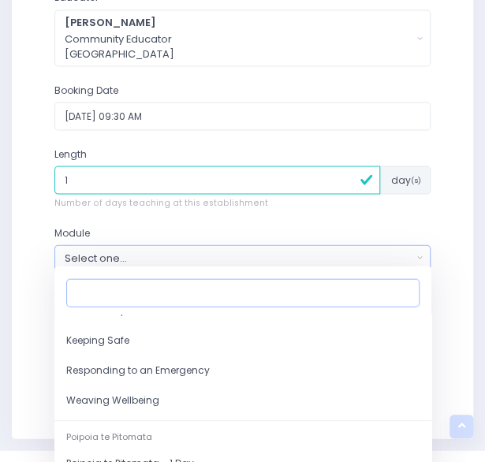
scroll to position [193, 0]
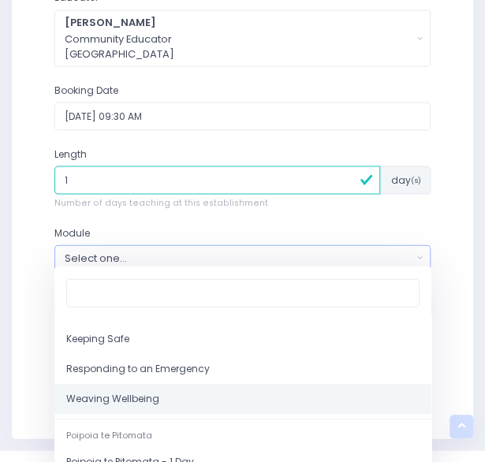
click at [189, 411] on link "Weaving Wellbeing" at bounding box center [242, 398] width 377 height 30
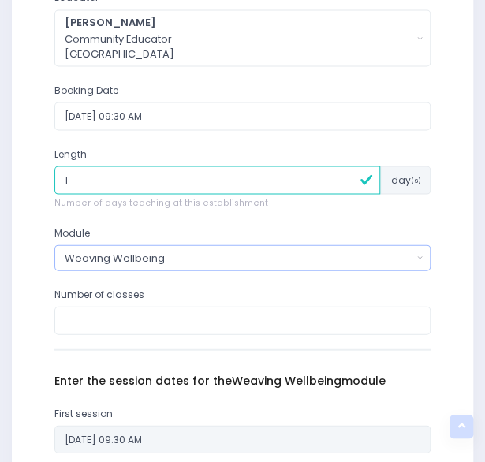
click at [208, 261] on div "Weaving Wellbeing" at bounding box center [239, 257] width 348 height 15
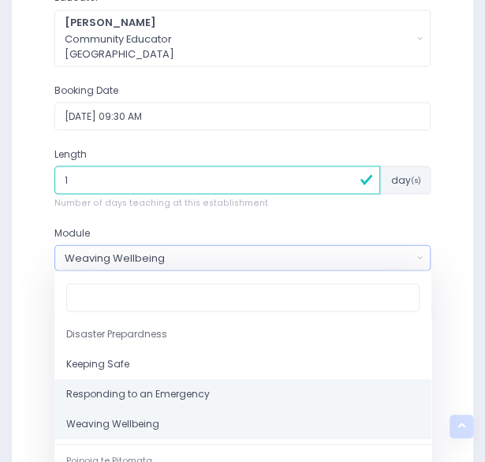
click at [167, 395] on span "Responding to an Emergency" at bounding box center [138, 394] width 144 height 14
select select "Responding to an Emergency"
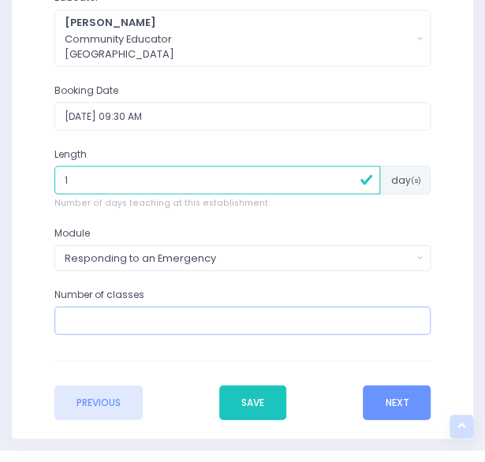
click at [154, 322] on input "number" at bounding box center [242, 320] width 377 height 28
type input "2"
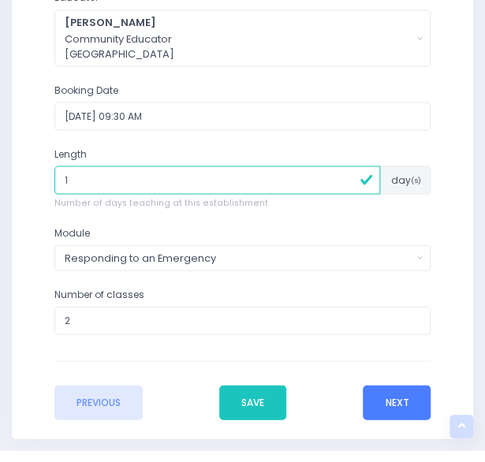
click at [404, 397] on button "Next" at bounding box center [397, 402] width 68 height 35
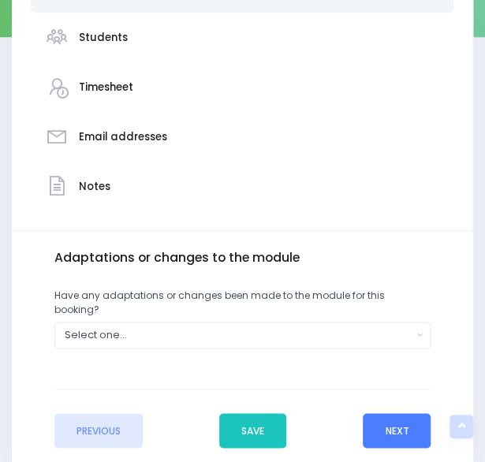
scroll to position [380, 0]
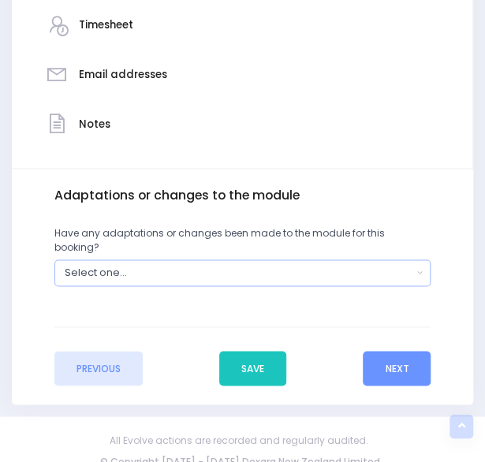
click at [403, 265] on div "Select one..." at bounding box center [239, 272] width 348 height 15
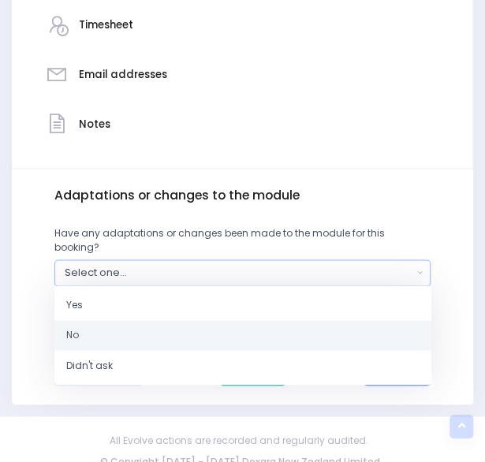
click at [336, 320] on link "No" at bounding box center [242, 335] width 377 height 30
select select "No"
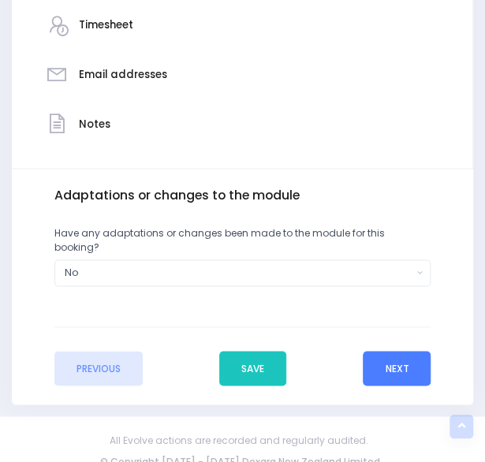
click at [389, 356] on button "Next" at bounding box center [397, 368] width 68 height 35
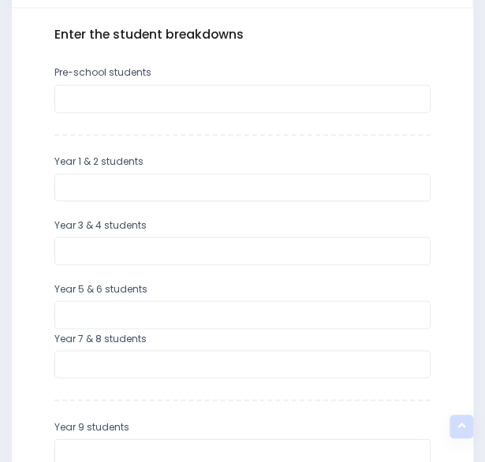
scroll to position [617, 0]
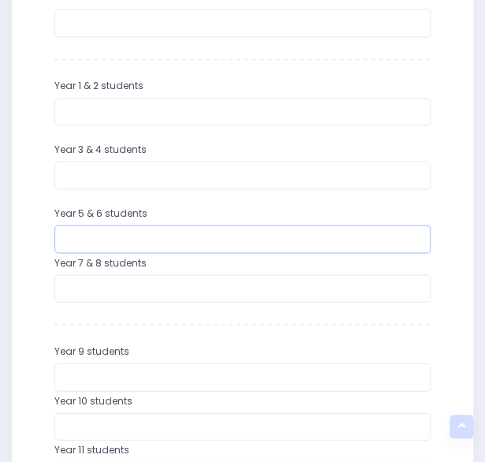
click at [241, 244] on input "number" at bounding box center [242, 239] width 377 height 28
type input "10"
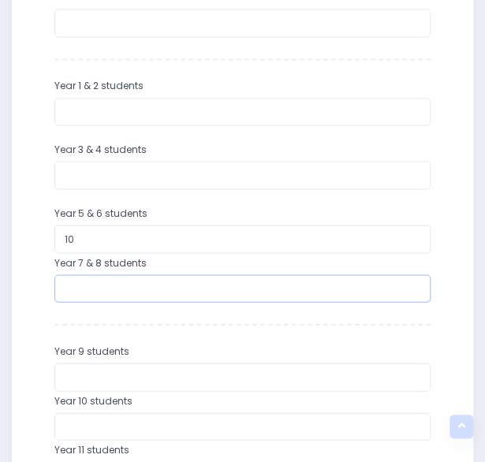
click at [200, 288] on input "number" at bounding box center [242, 289] width 377 height 28
type input "13"
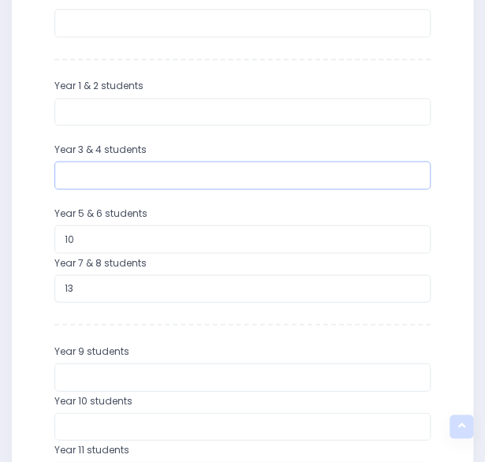
click at [137, 181] on input "number" at bounding box center [242, 175] width 377 height 28
type input "10"
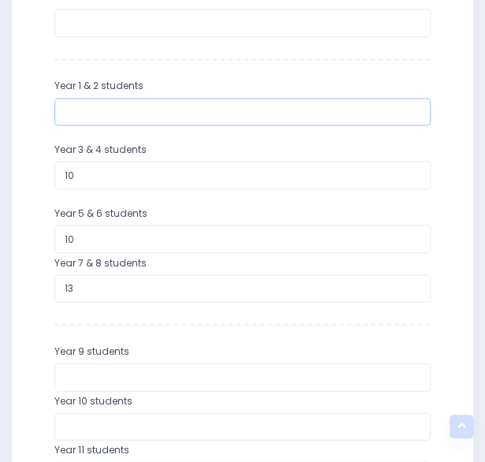
click at [148, 118] on input "number" at bounding box center [242, 112] width 377 height 28
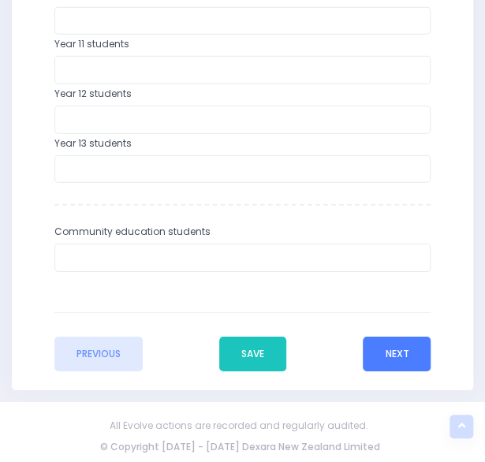
type input "11"
click at [391, 350] on button "Next" at bounding box center [397, 354] width 68 height 35
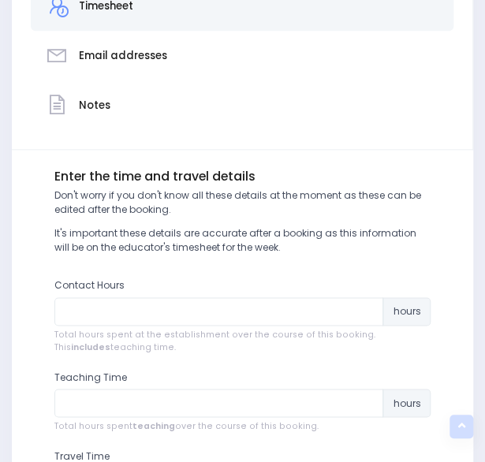
scroll to position [400, 0]
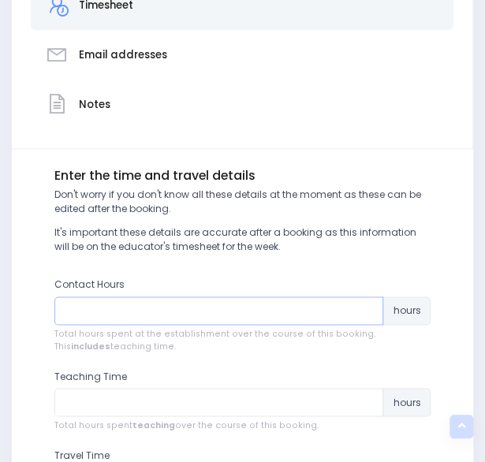
click at [224, 317] on input "number" at bounding box center [219, 311] width 330 height 28
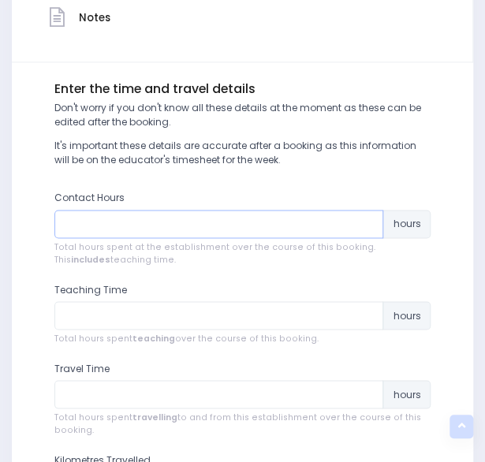
scroll to position [494, 0]
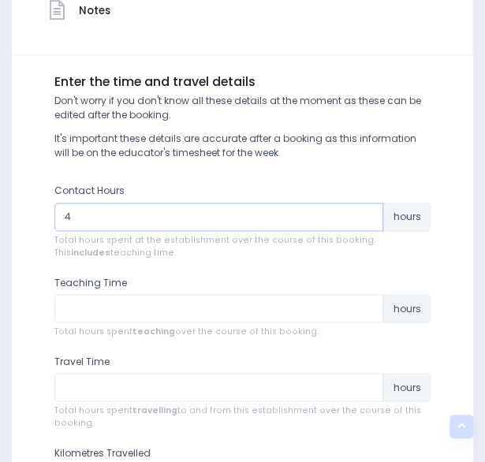
type input "4"
click at [175, 325] on span "Total hours spent teaching over the course of this booking." at bounding box center [242, 331] width 377 height 13
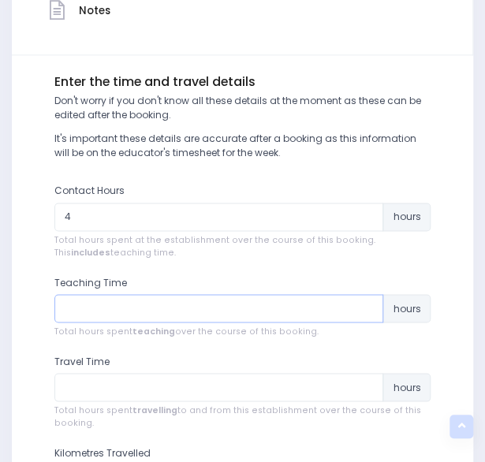
click at [171, 318] on input "number" at bounding box center [219, 308] width 330 height 28
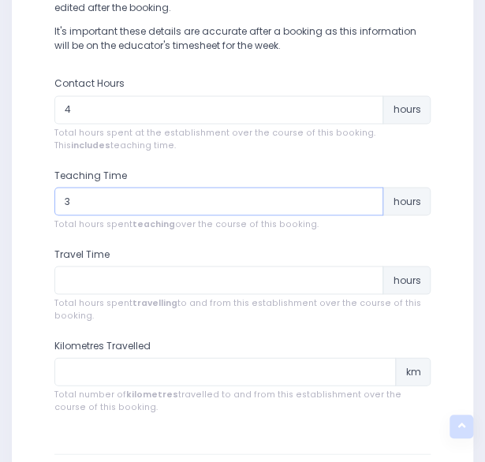
scroll to position [613, 0]
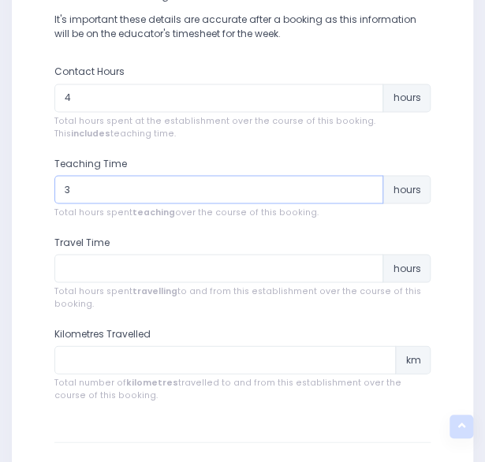
type input "3"
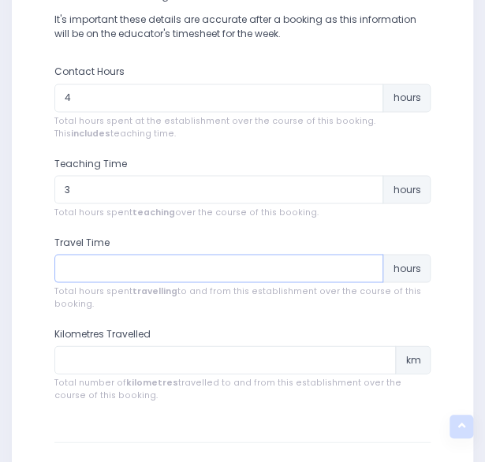
click at [159, 274] on input "number" at bounding box center [219, 268] width 330 height 28
type input "1"
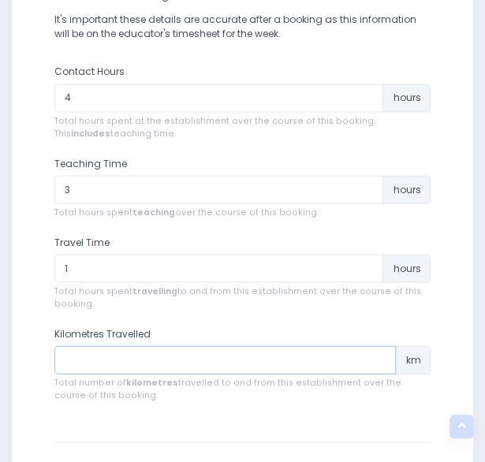
click at [133, 361] on input "number" at bounding box center [225, 360] width 342 height 28
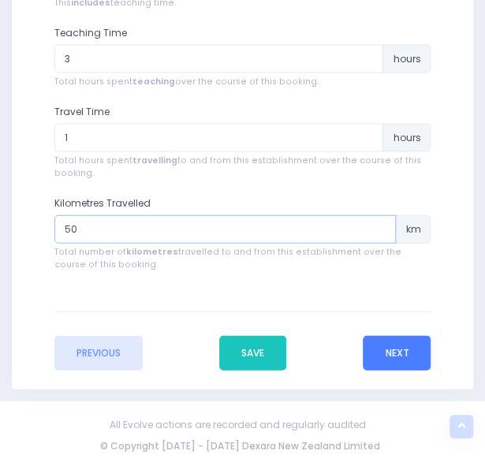
type input "50"
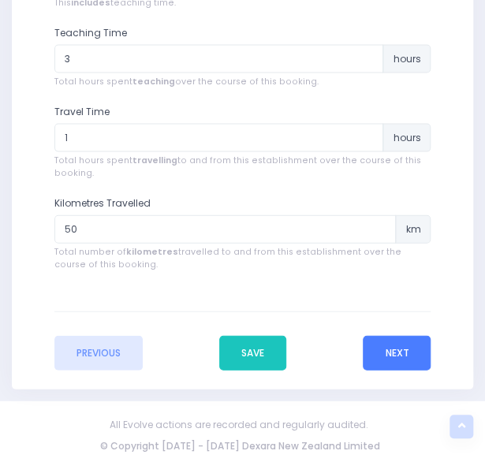
click at [385, 356] on button "Next" at bounding box center [397, 353] width 68 height 35
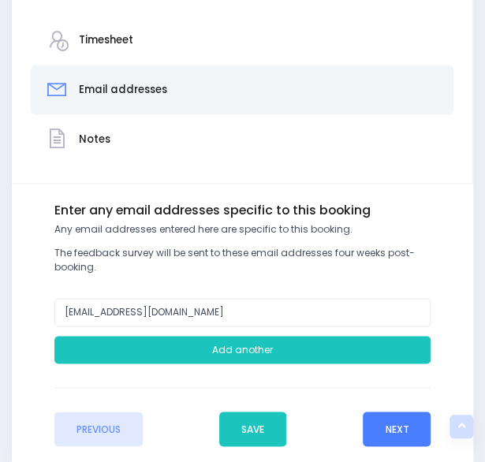
scroll to position [440, 0]
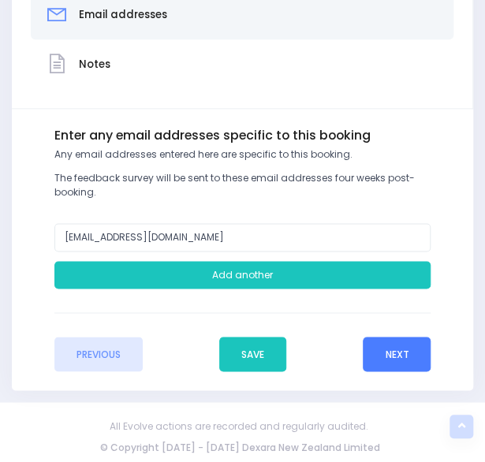
click at [398, 353] on button "Next" at bounding box center [397, 354] width 68 height 35
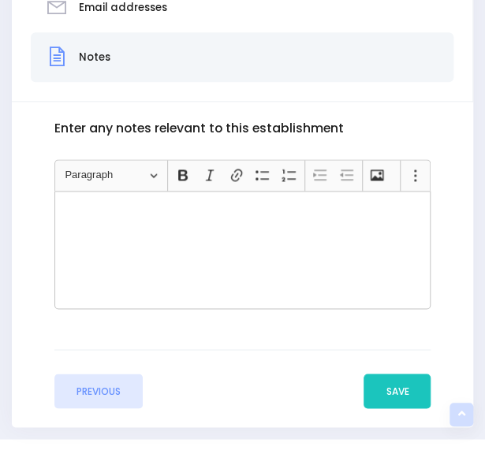
scroll to position [495, 0]
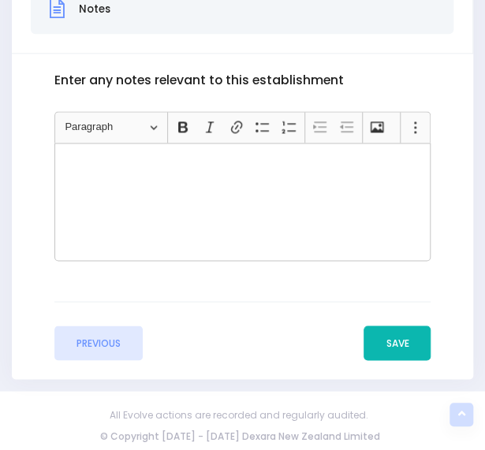
click at [413, 341] on button "Save" at bounding box center [397, 343] width 67 height 35
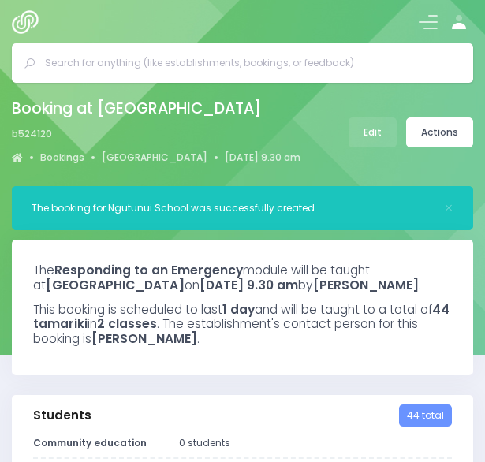
select select "5"
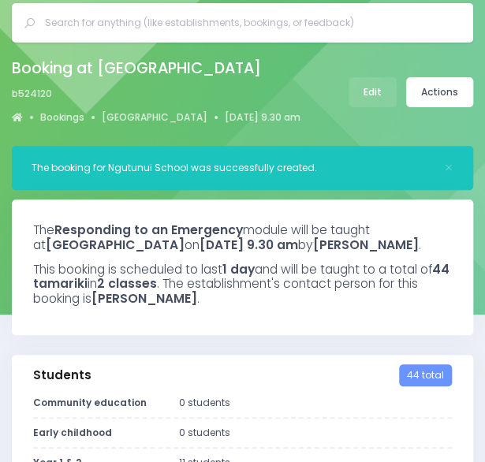
scroll to position [39, 0]
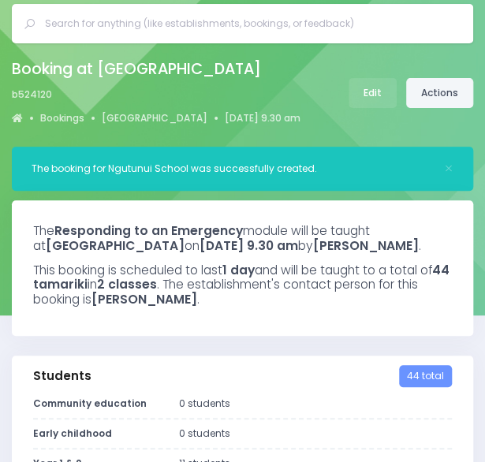
click at [440, 92] on link "Actions" at bounding box center [439, 93] width 67 height 30
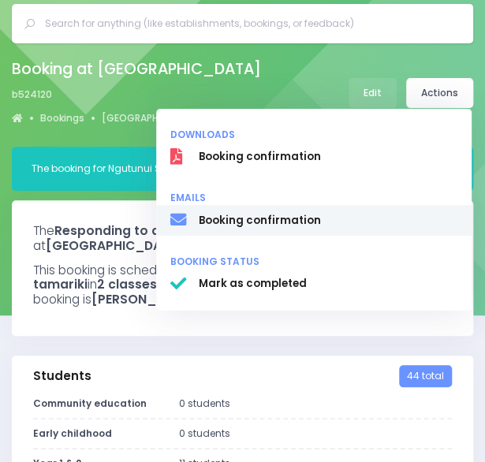
click at [298, 225] on span "Booking confirmation" at bounding box center [328, 221] width 259 height 16
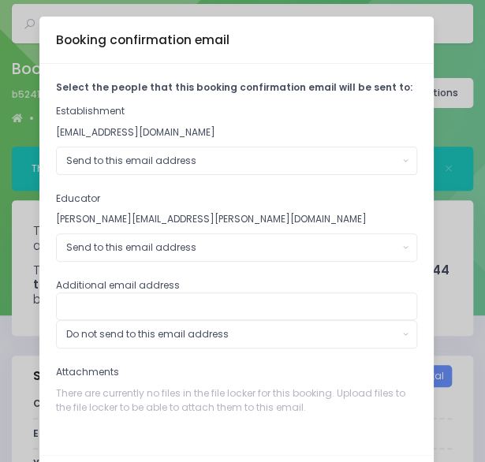
scroll to position [66, 0]
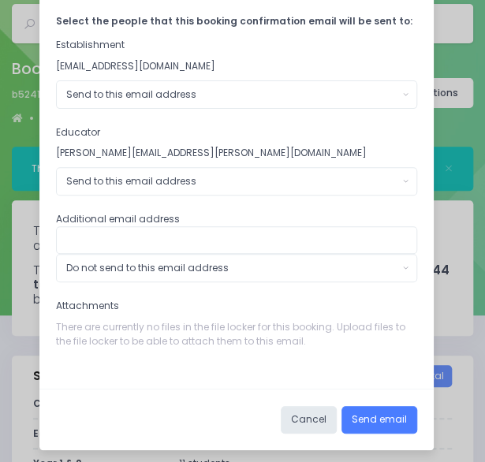
click at [367, 414] on button "Send email" at bounding box center [380, 420] width 76 height 28
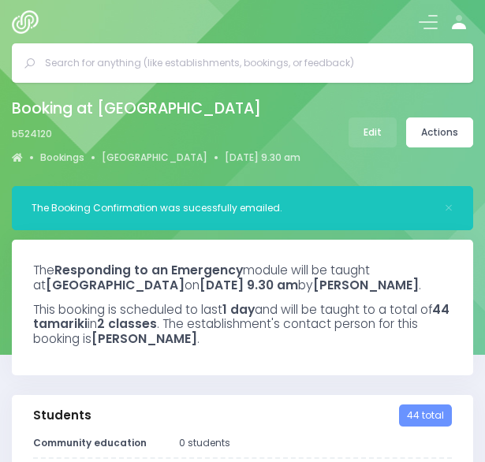
select select "5"
